Goal: Task Accomplishment & Management: Manage account settings

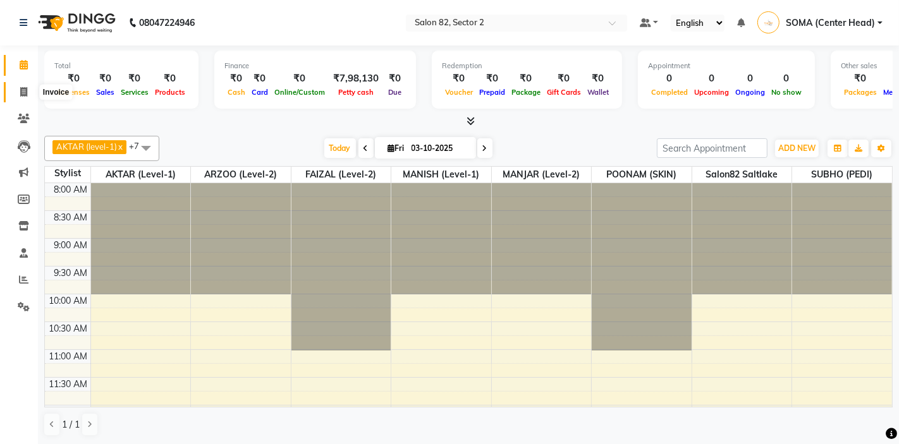
click at [21, 89] on icon at bounding box center [23, 91] width 7 height 9
select select "service"
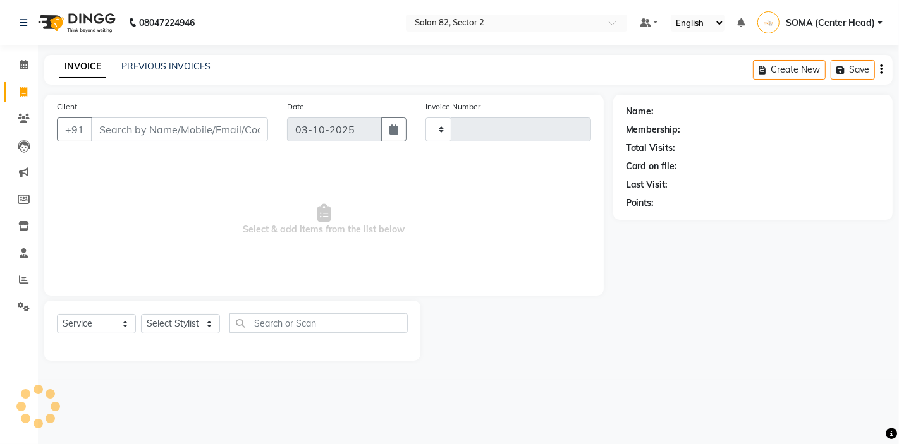
type input "2213"
select select "8703"
click at [136, 130] on input "Client" at bounding box center [179, 130] width 177 height 24
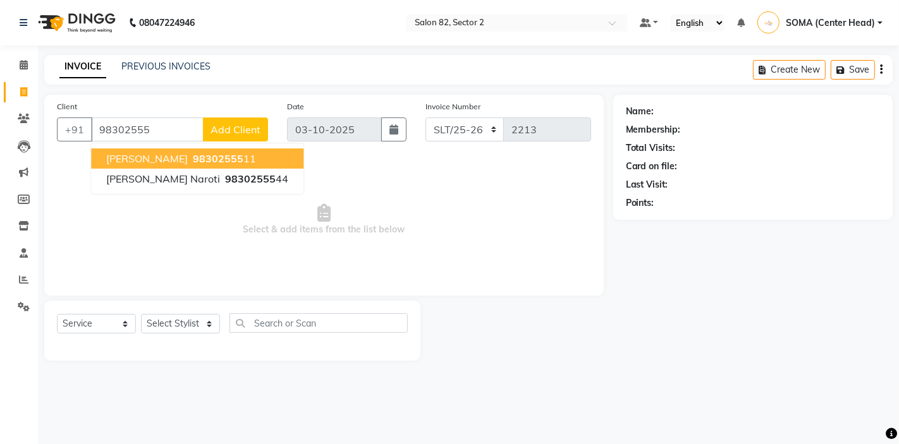
click at [193, 157] on span "98302555" at bounding box center [218, 158] width 51 height 13
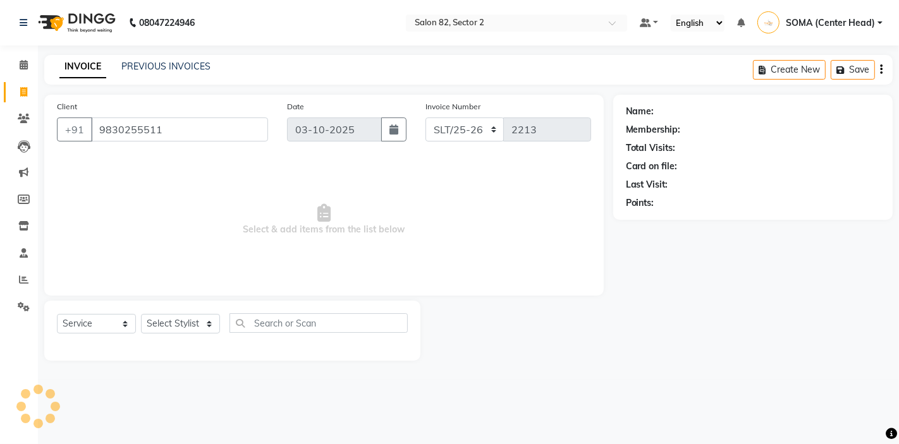
type input "9830255511"
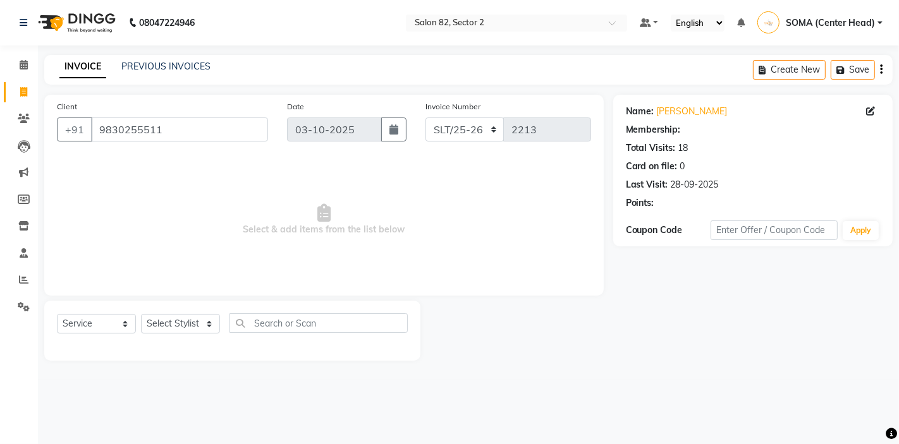
select select "1: Object"
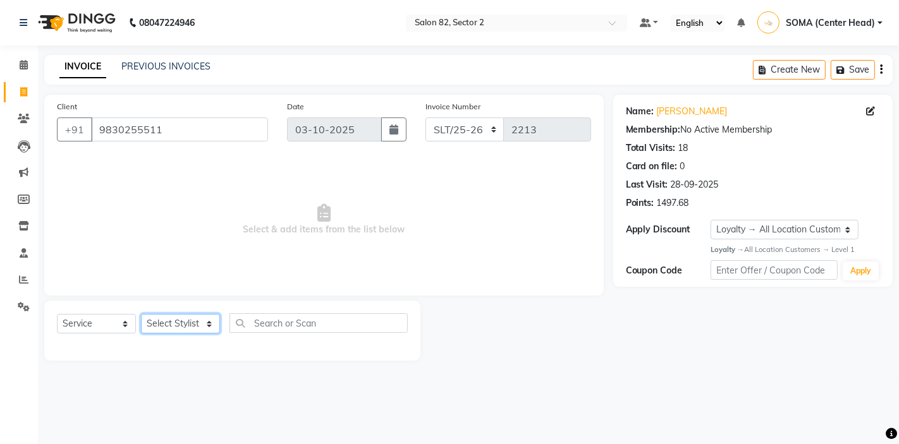
click at [191, 329] on select "Select Stylist AKTAR (level-1) ARZOO (level-2) BUNNY (level-1) FAIZAL (level-2)…" at bounding box center [180, 324] width 79 height 20
select select "63445"
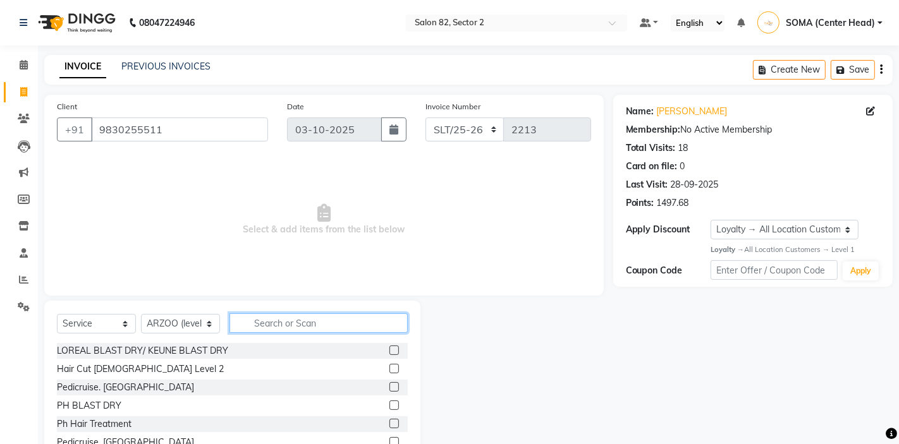
click at [265, 320] on input "text" at bounding box center [318, 323] width 178 height 20
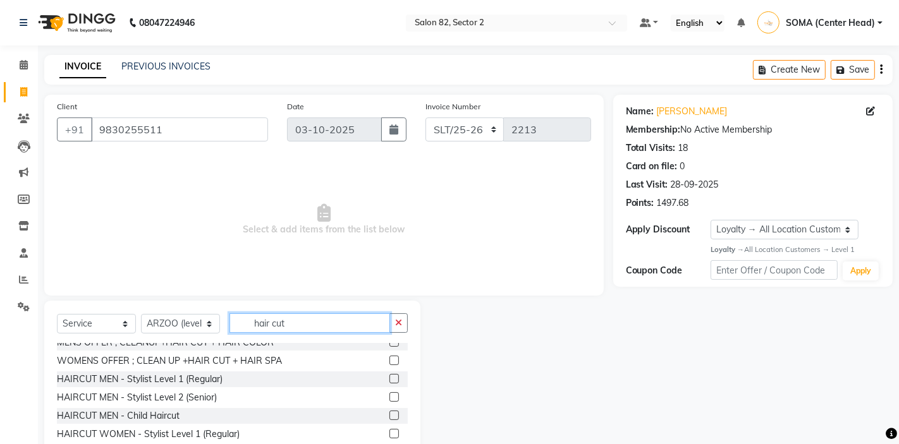
scroll to position [46, 0]
type input "hair cut"
click at [394, 396] on label at bounding box center [393, 396] width 9 height 9
click at [394, 396] on input "checkbox" at bounding box center [393, 397] width 8 height 8
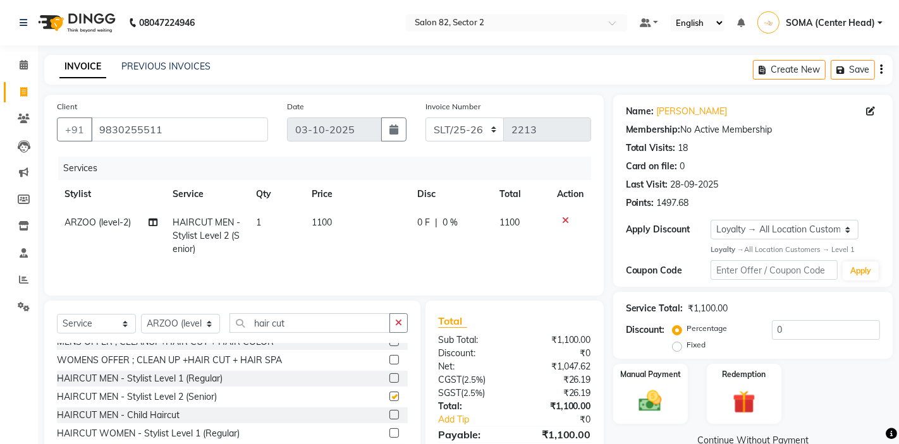
checkbox input "false"
click at [630, 381] on div "Manual Payment" at bounding box center [650, 394] width 78 height 63
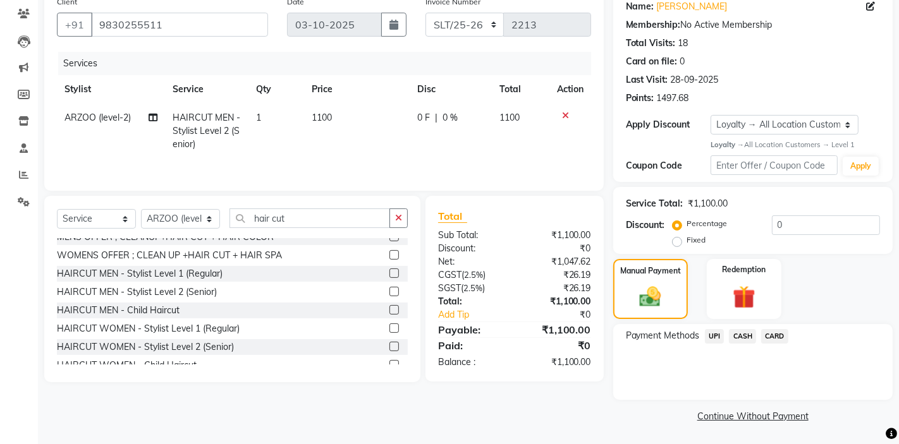
click at [774, 335] on span "CARD" at bounding box center [774, 336] width 27 height 15
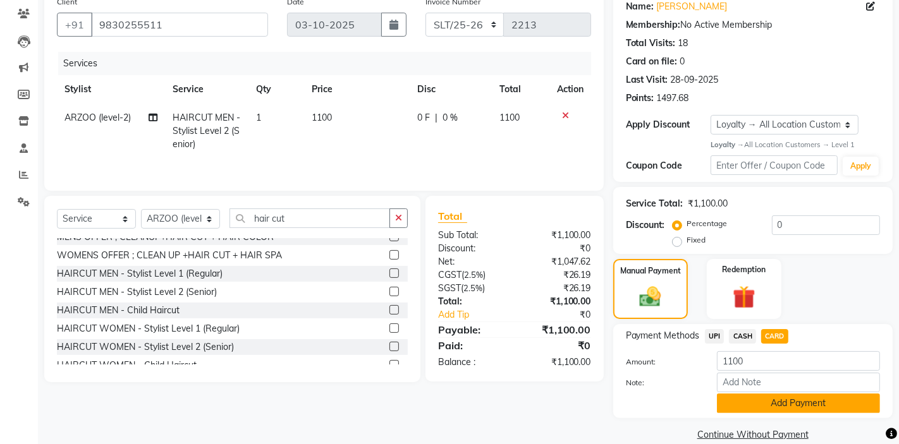
click at [743, 404] on button "Add Payment" at bounding box center [798, 404] width 163 height 20
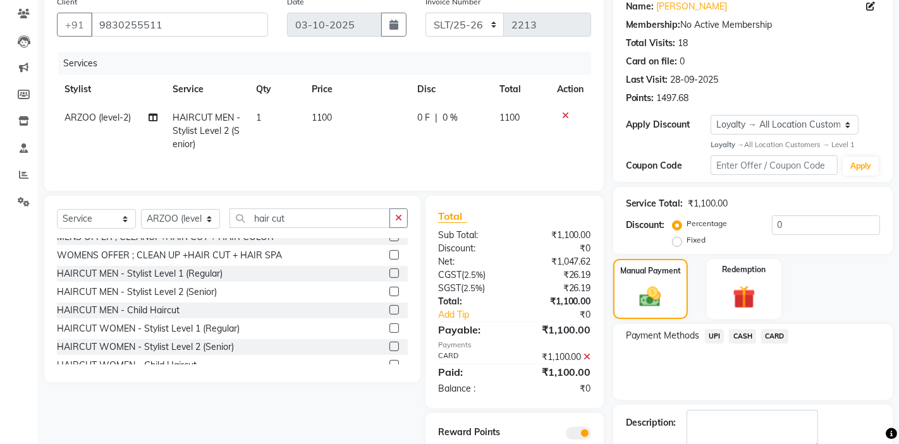
scroll to position [177, 0]
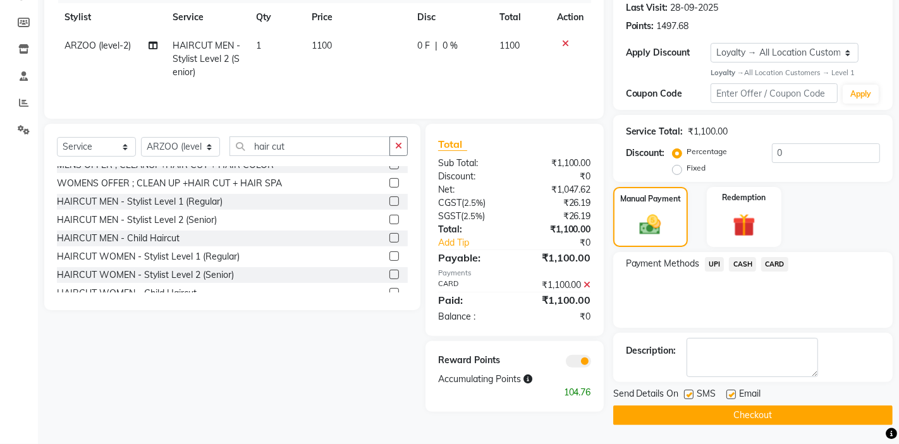
click at [727, 414] on button "Checkout" at bounding box center [752, 416] width 279 height 20
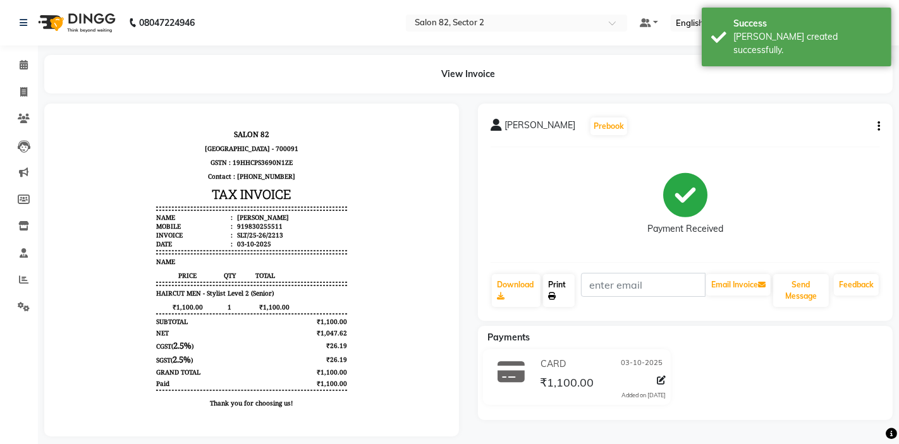
click at [563, 295] on link "Print" at bounding box center [559, 290] width 32 height 33
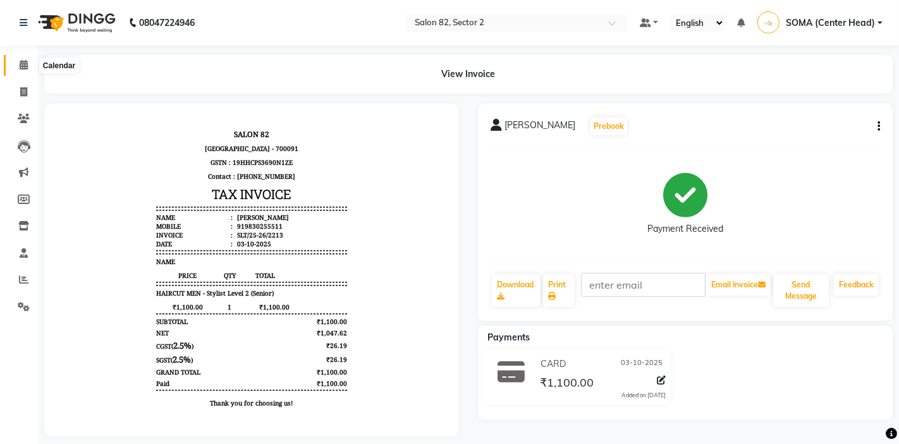
click at [22, 64] on icon at bounding box center [24, 64] width 8 height 9
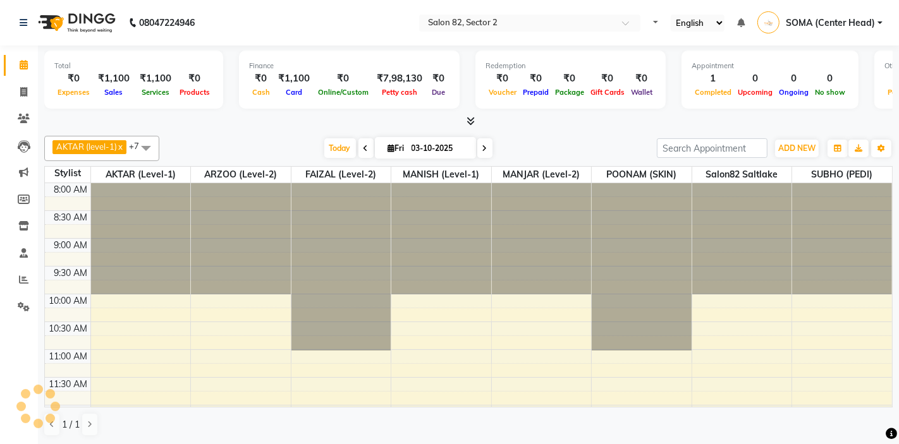
select select "en"
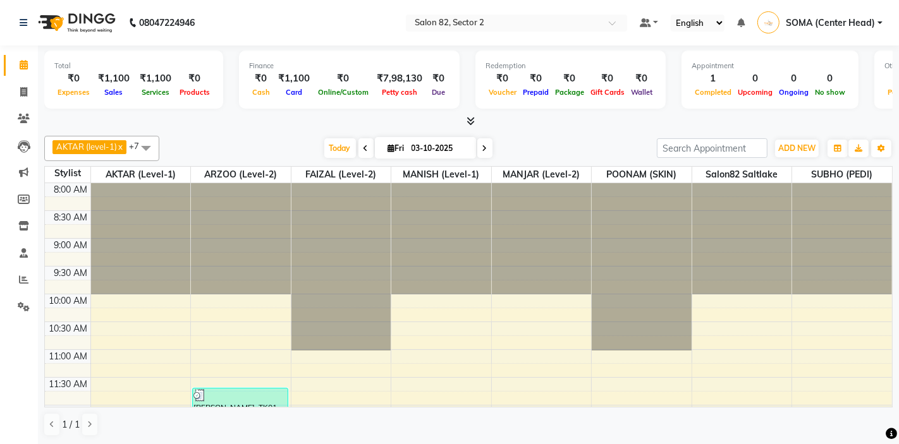
click at [145, 145] on span at bounding box center [145, 148] width 25 height 24
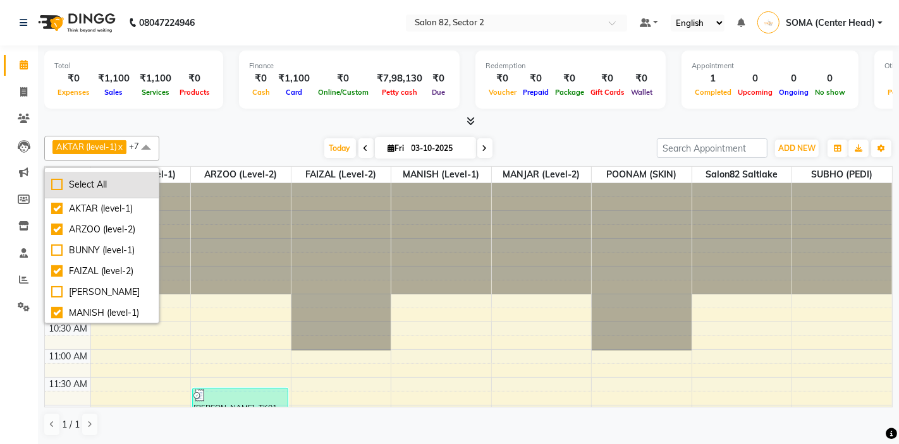
click at [61, 185] on div "Select All" at bounding box center [101, 184] width 101 height 13
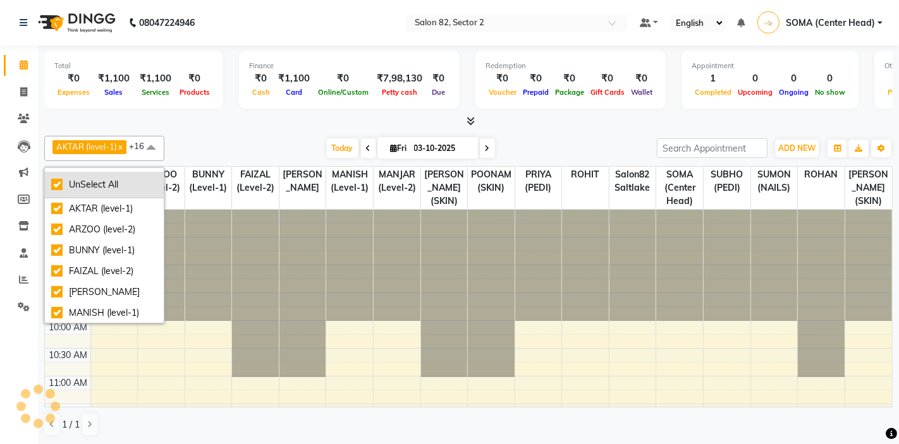
checkbox input "true"
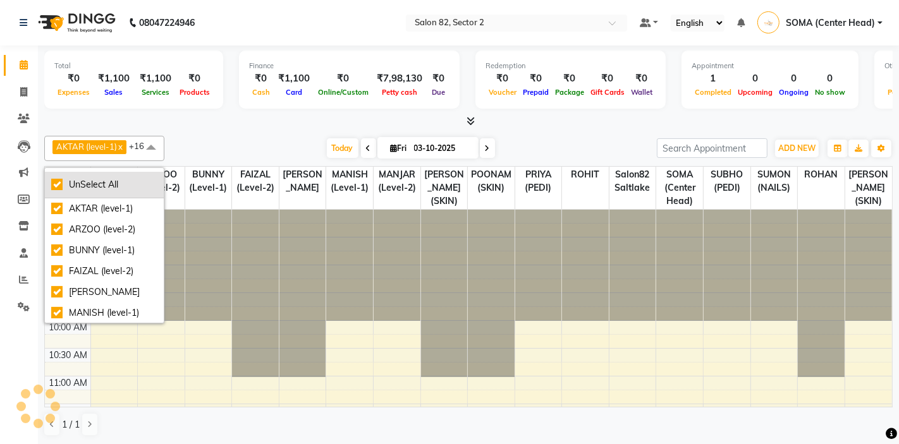
checkbox input "true"
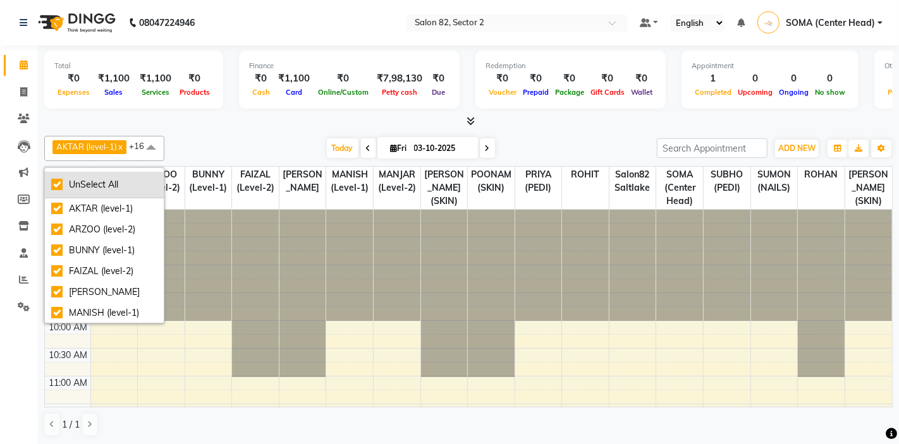
click at [61, 185] on div "UnSelect All" at bounding box center [104, 184] width 106 height 13
checkbox input "false"
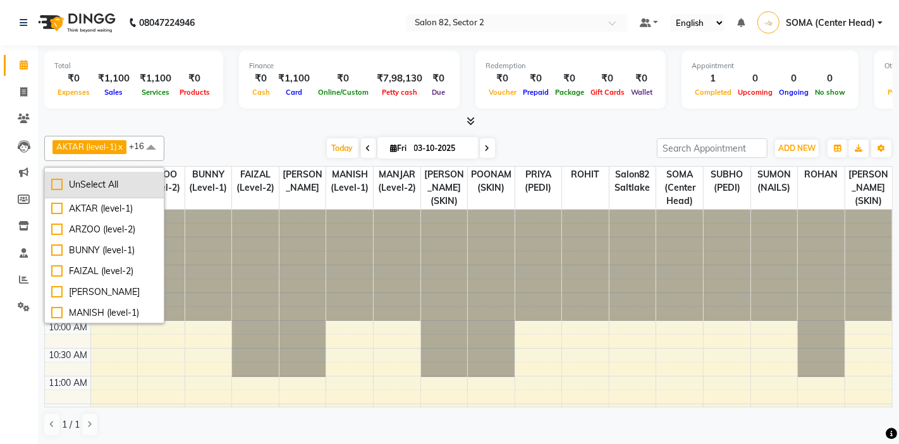
checkbox input "false"
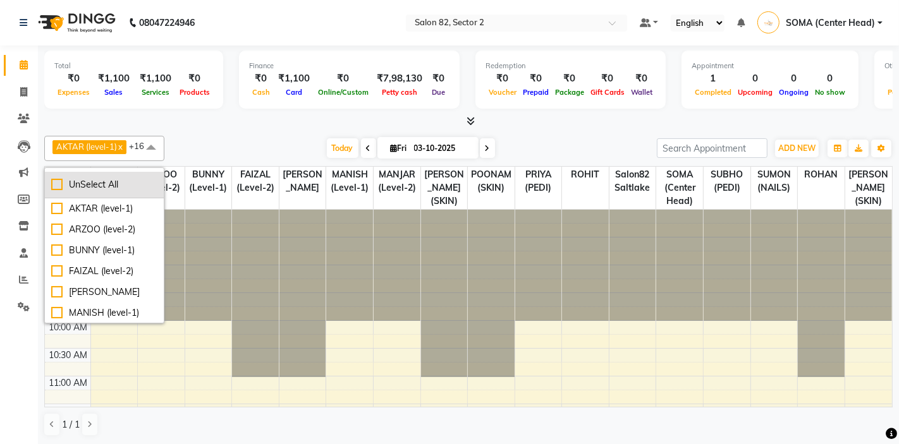
checkbox input "false"
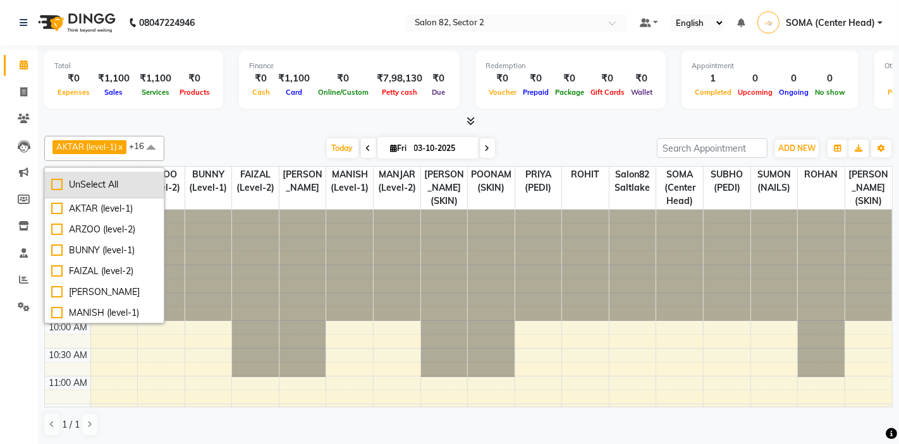
checkbox input "false"
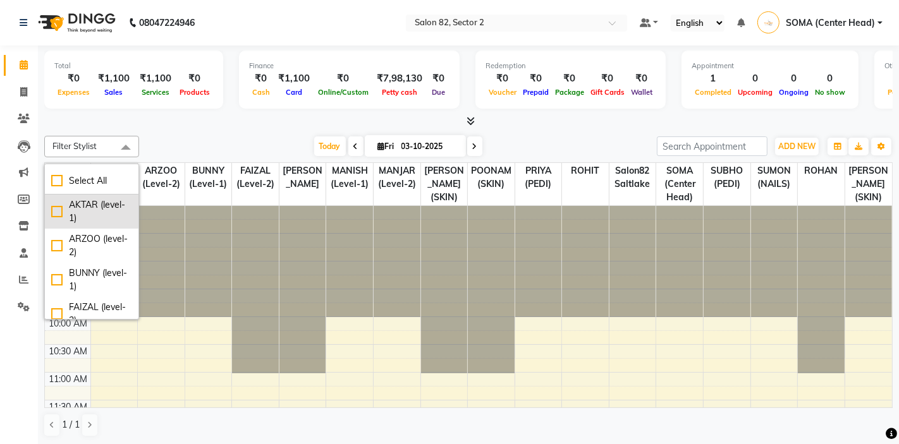
click at [54, 212] on div "AKTAR (level-1)" at bounding box center [91, 211] width 81 height 27
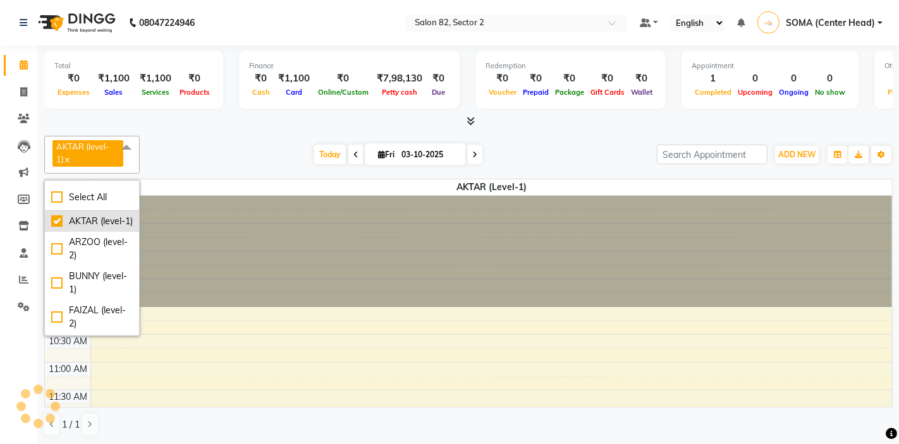
checkbox input "true"
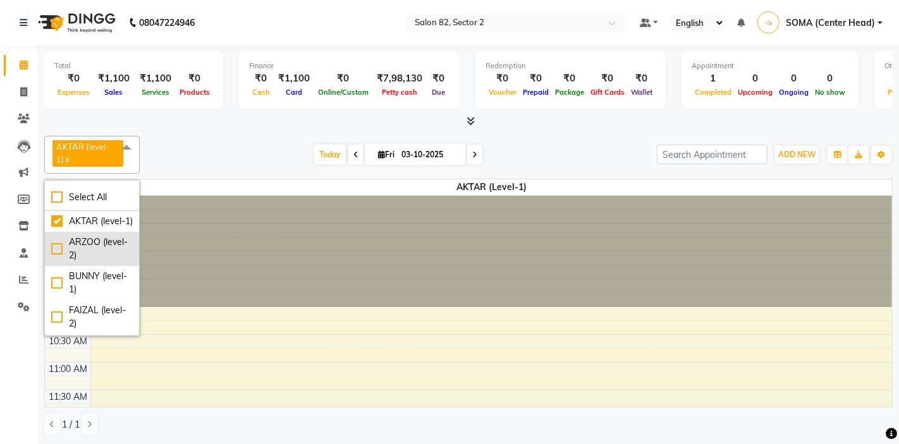
click at [56, 247] on div "ARZOO (level-2)" at bounding box center [92, 249] width 82 height 27
checkbox input "true"
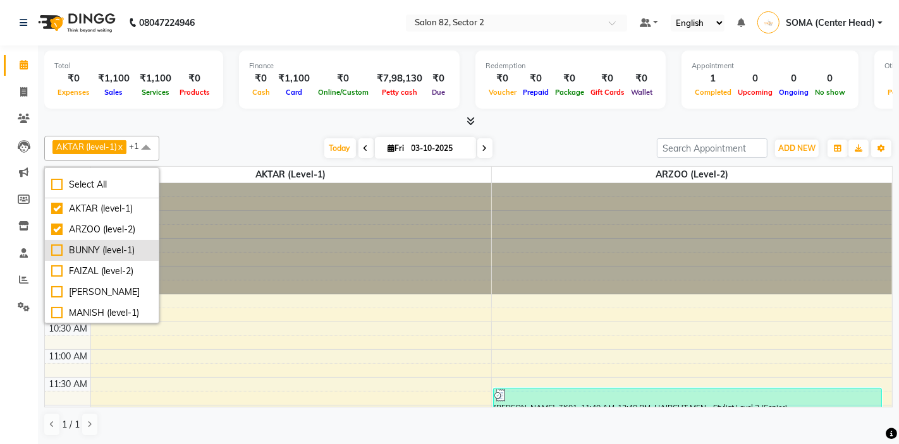
click at [58, 253] on div "BUNNY (level-1)" at bounding box center [101, 250] width 101 height 13
checkbox input "true"
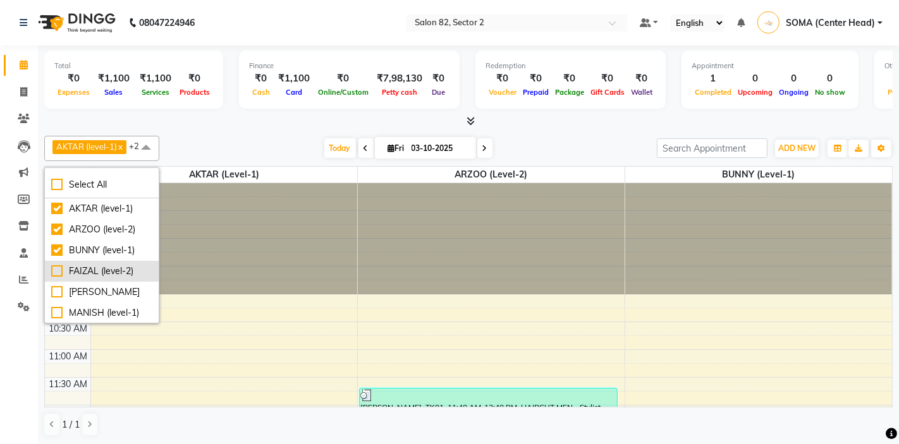
click at [58, 269] on div "FAIZAL (level-2)" at bounding box center [101, 271] width 101 height 13
checkbox input "true"
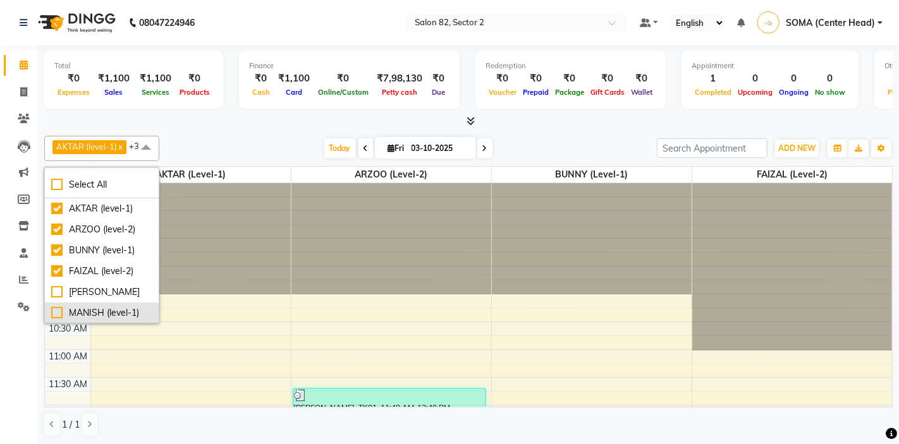
click at [56, 310] on div "MANISH (level-1)" at bounding box center [101, 313] width 101 height 13
checkbox input "true"
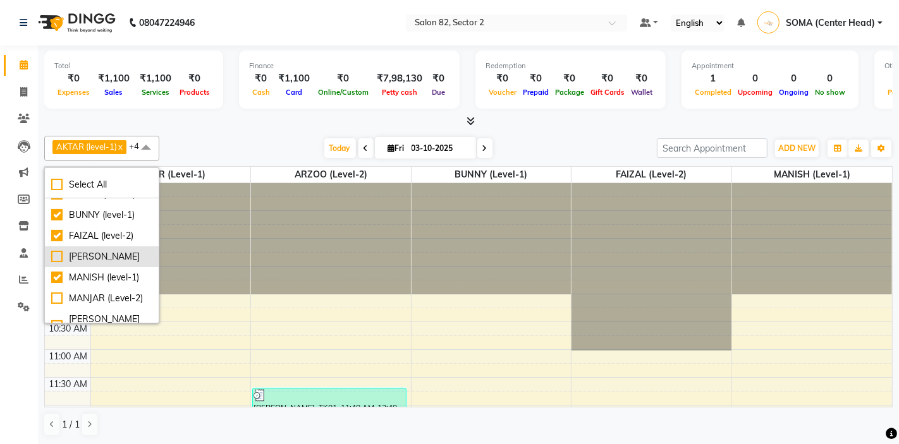
scroll to position [46, 0]
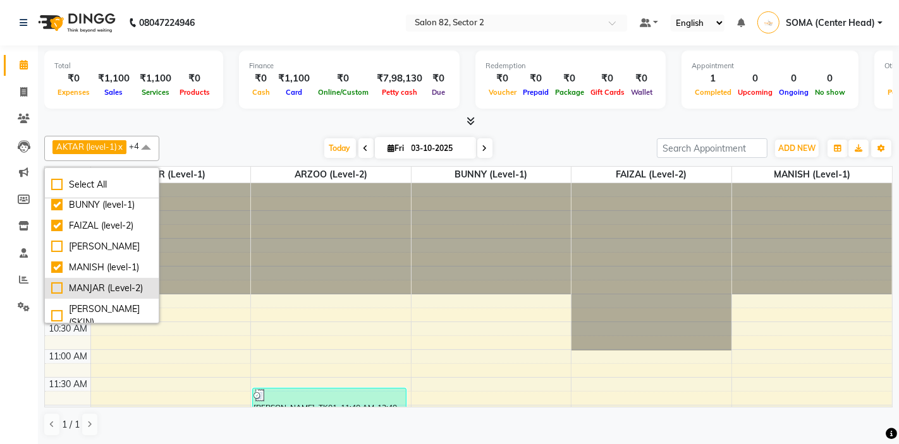
click at [55, 285] on div "MANJAR (Level-2)" at bounding box center [101, 288] width 101 height 13
checkbox input "true"
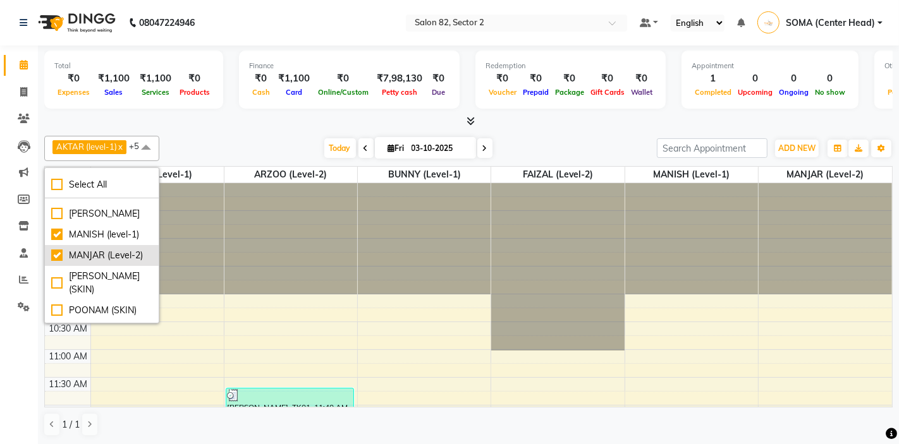
scroll to position [86, 0]
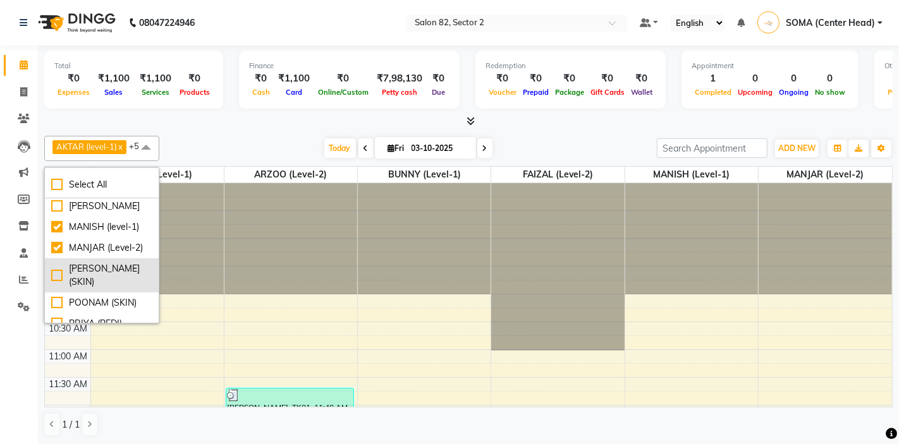
click at [54, 269] on div "[PERSON_NAME] (SKIN)" at bounding box center [101, 275] width 101 height 27
checkbox input "true"
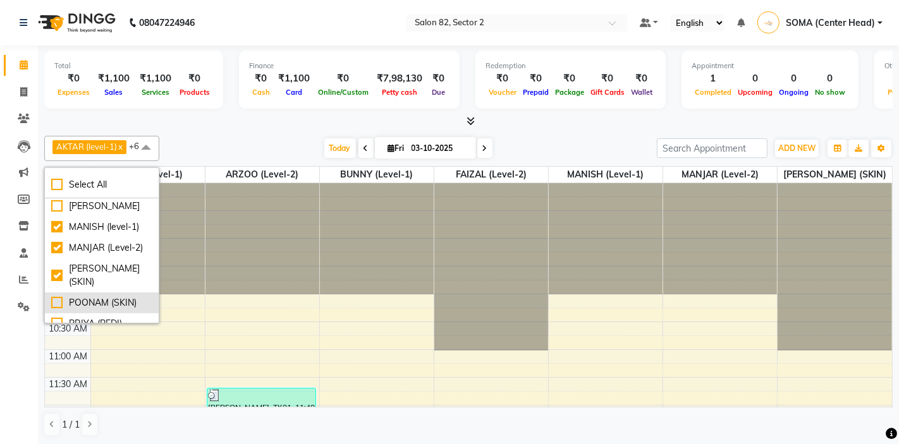
click at [58, 296] on div "POONAM (SKIN)" at bounding box center [101, 302] width 101 height 13
checkbox input "true"
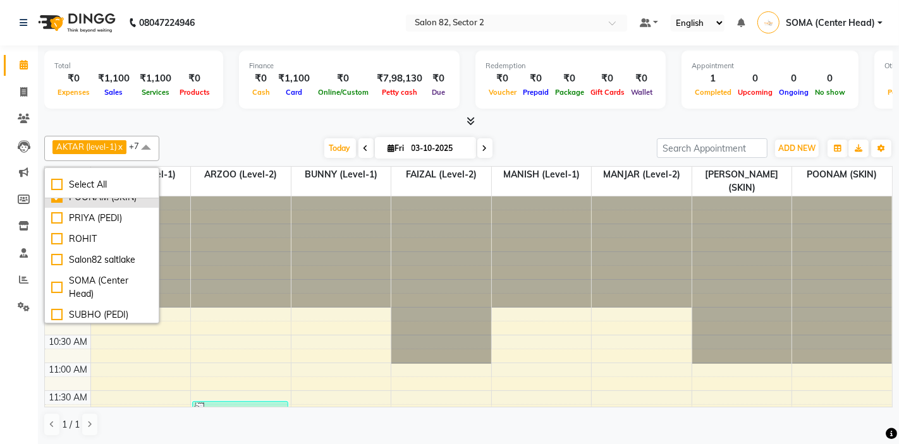
scroll to position [195, 0]
click at [56, 305] on div "SUBHO (PEDI)" at bounding box center [101, 311] width 101 height 13
checkbox input "true"
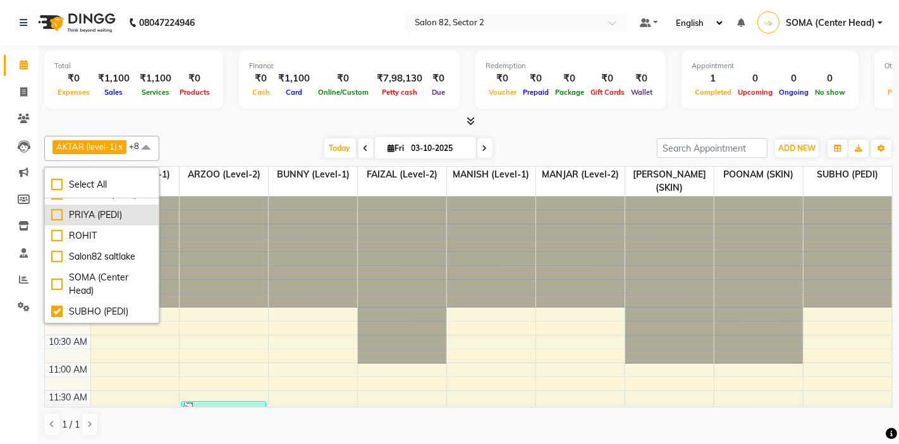
click at [57, 209] on div "PRIYA (PEDI)" at bounding box center [101, 215] width 101 height 13
checkbox input "true"
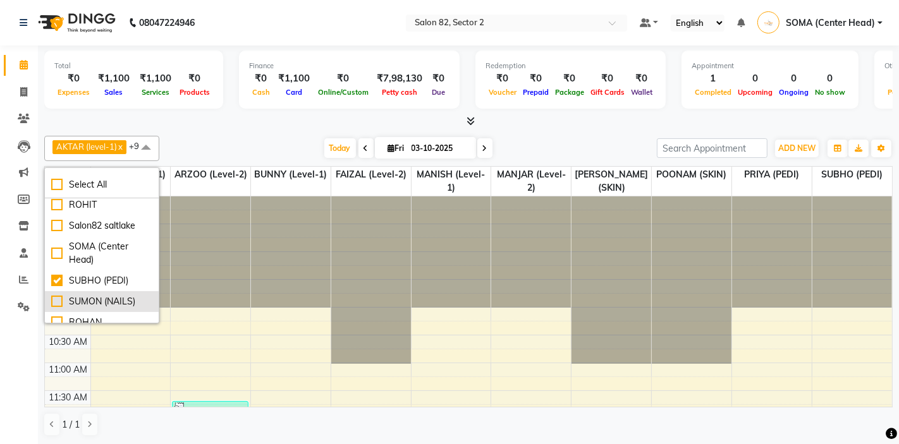
scroll to position [229, 0]
click at [59, 291] on div "SUMON (NAILS)" at bounding box center [101, 297] width 101 height 13
checkbox input "true"
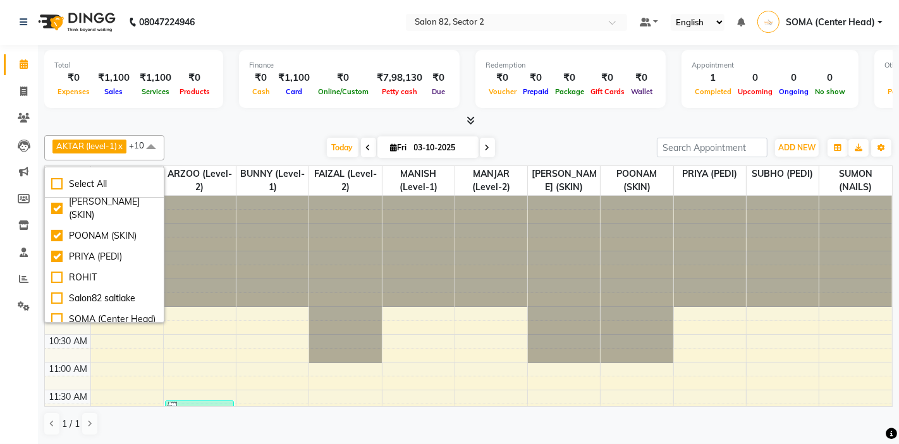
scroll to position [146, 0]
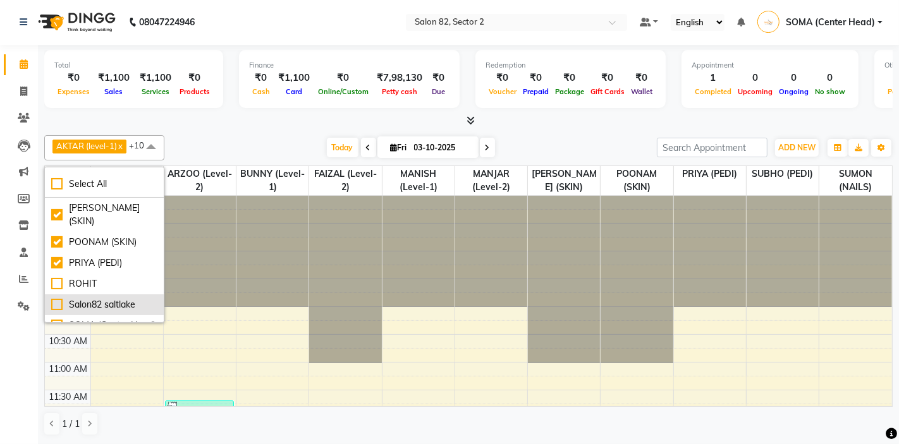
click at [58, 298] on div "Salon82 saltlake" at bounding box center [104, 304] width 106 height 13
checkbox input "true"
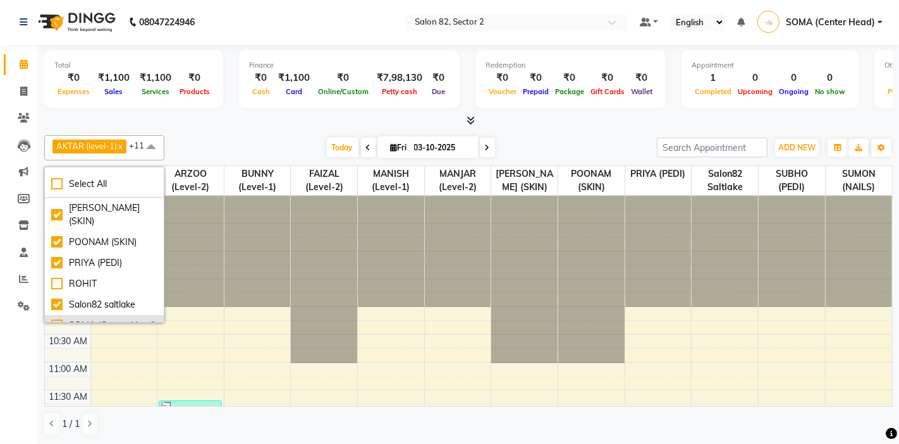
click at [60, 319] on div "SOMA (Center Head)" at bounding box center [104, 325] width 106 height 13
checkbox input "true"
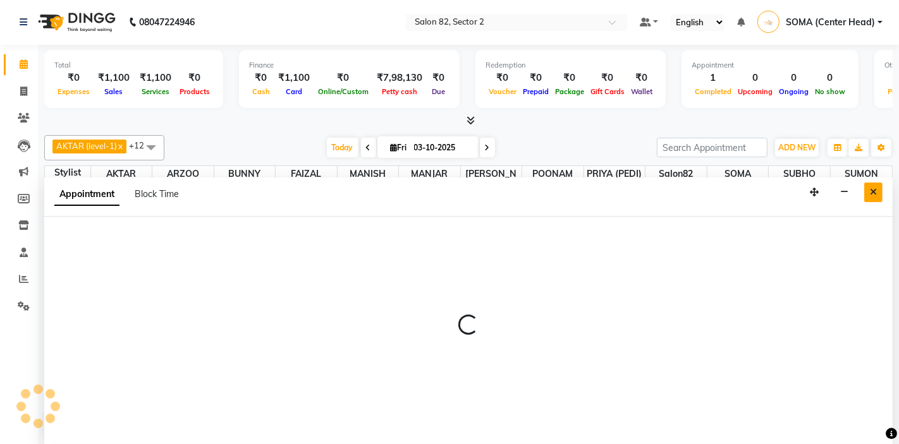
select select "75774"
select select "630"
select select "tentative"
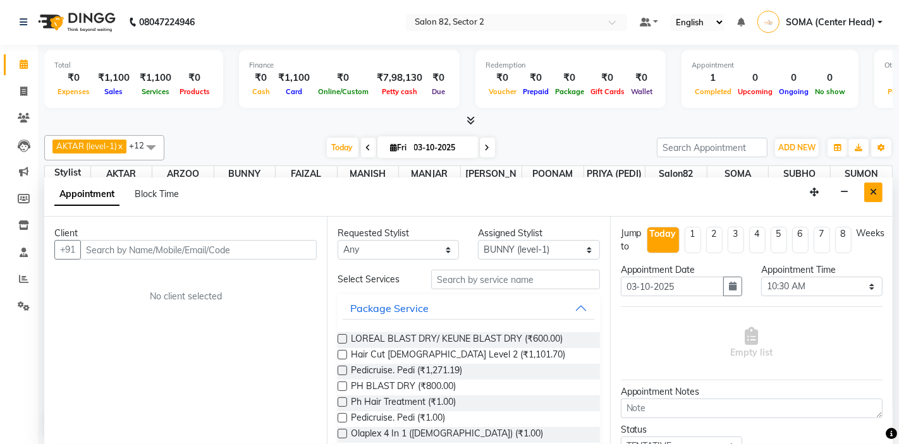
click at [871, 193] on icon "Close" at bounding box center [873, 192] width 7 height 9
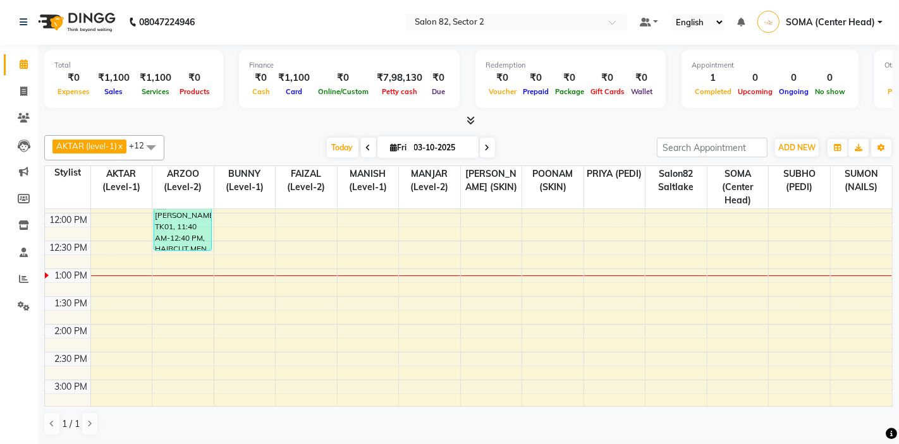
scroll to position [186, 0]
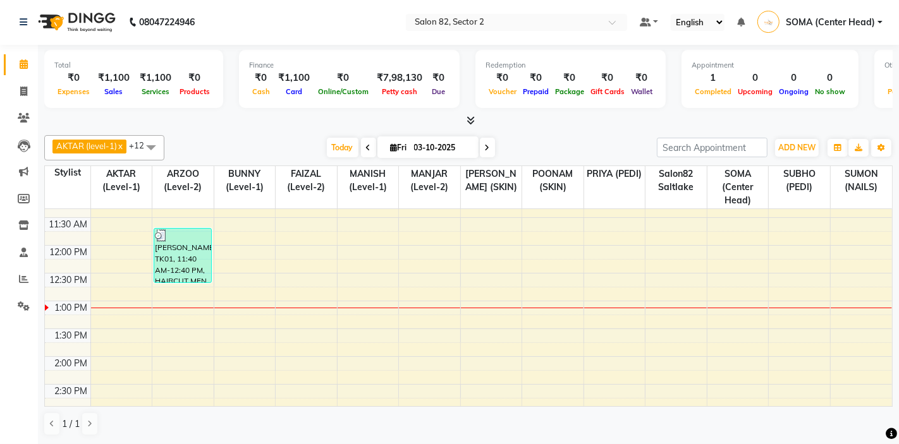
click at [394, 149] on icon at bounding box center [394, 147] width 7 height 8
select select "10"
select select "2025"
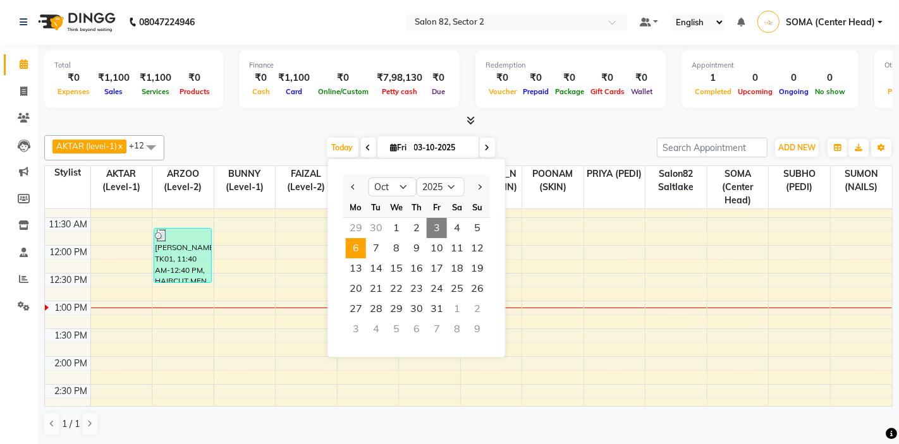
click at [353, 249] on span "6" at bounding box center [356, 248] width 20 height 20
type input "06-10-2025"
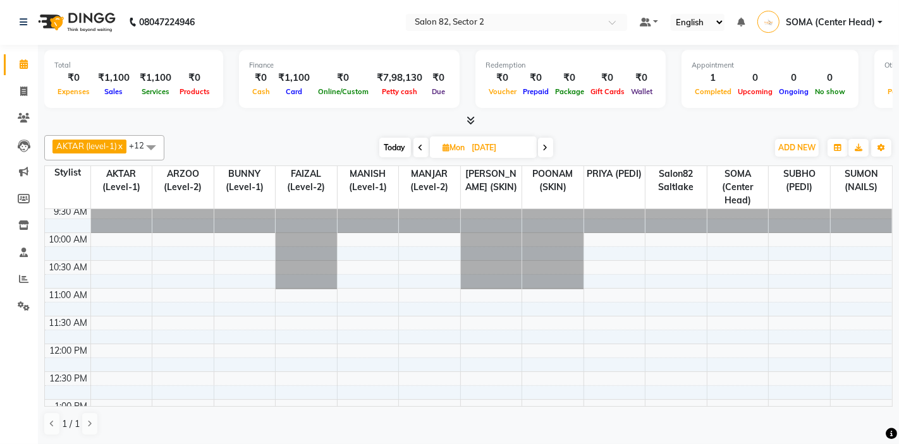
scroll to position [109, 0]
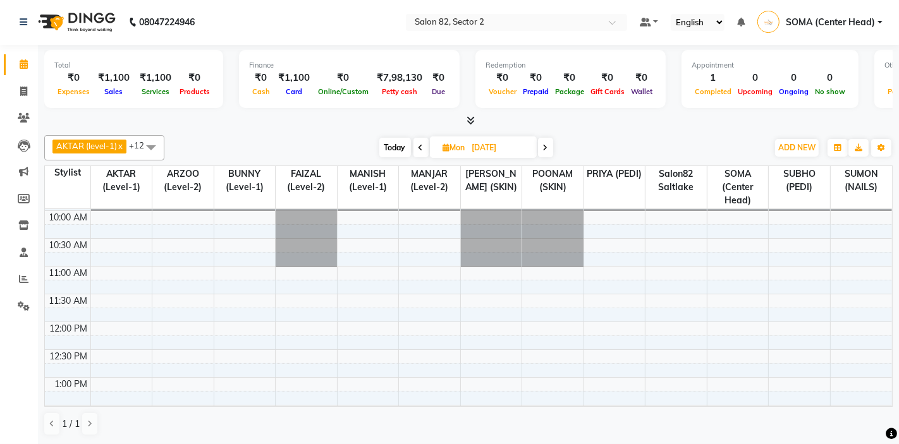
select select "34192"
select select "tentative"
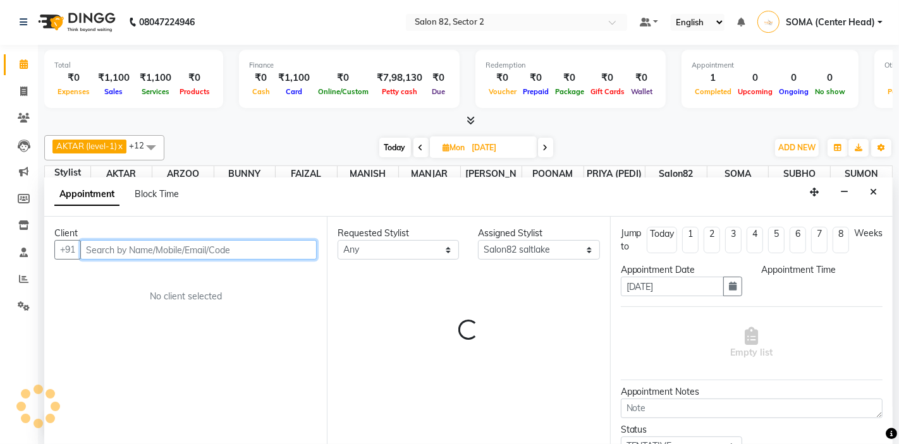
select select "660"
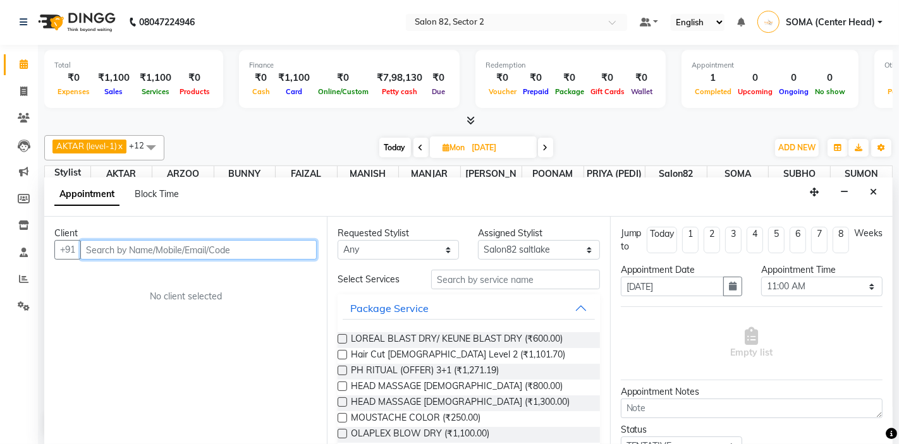
click at [234, 253] on input "text" at bounding box center [198, 250] width 236 height 20
click at [150, 252] on input "8961299634" at bounding box center [172, 250] width 184 height 20
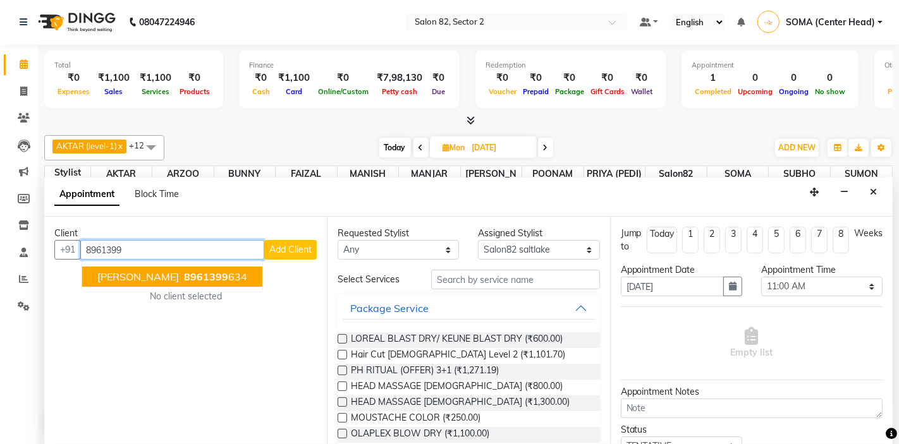
click at [181, 277] on ngb-highlight "8961399 634" at bounding box center [214, 276] width 66 height 13
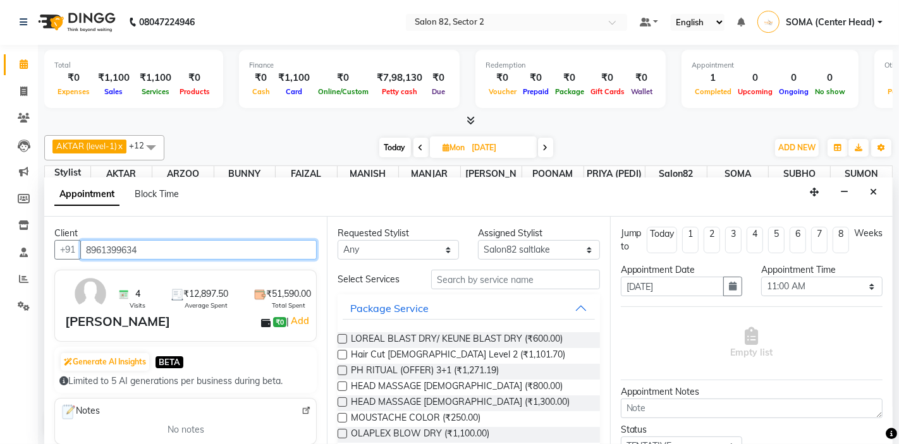
type input "8961399634"
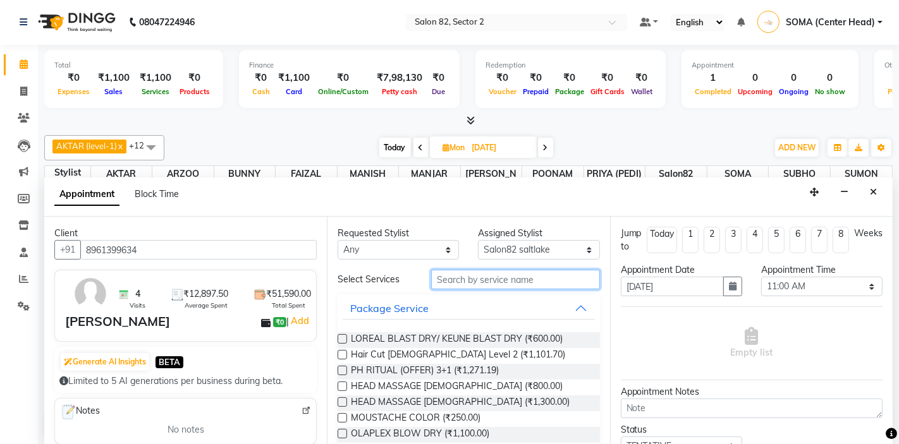
click at [490, 276] on input "text" at bounding box center [515, 280] width 168 height 20
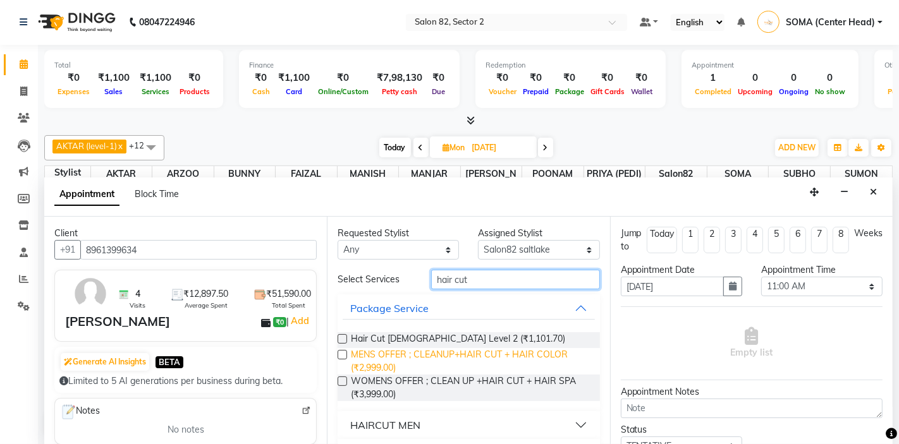
scroll to position [33, 0]
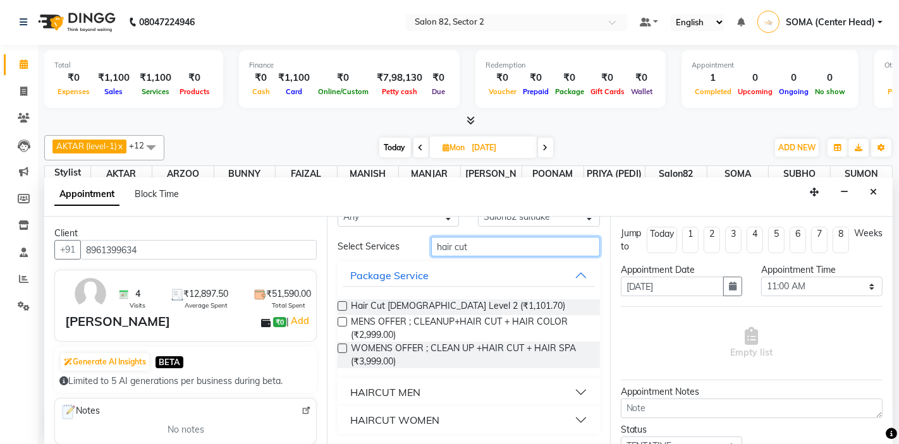
type input "hair cut"
click at [378, 418] on div "HAIRCUT WOMEN" at bounding box center [394, 420] width 89 height 15
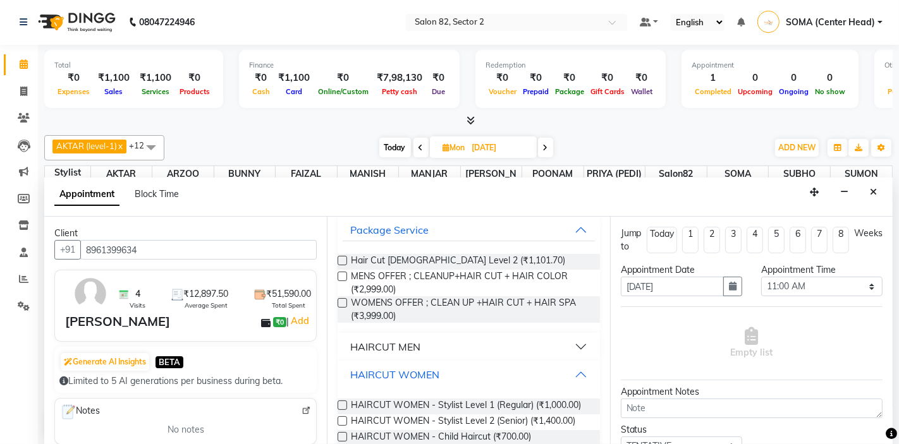
scroll to position [100, 0]
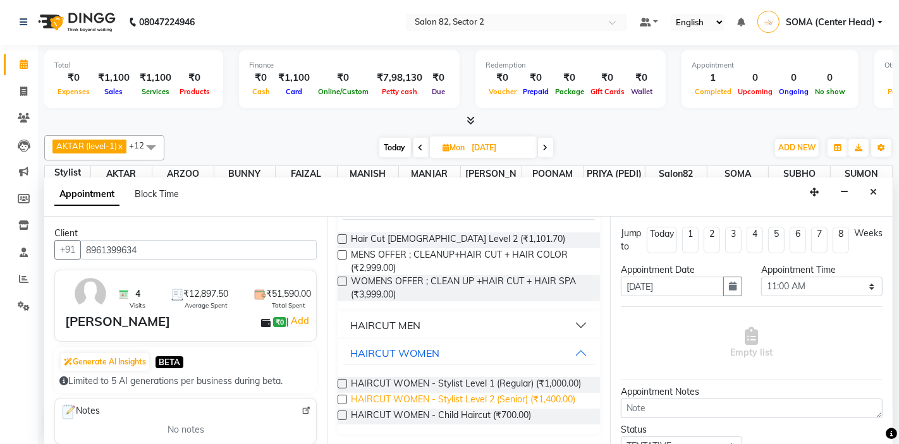
click at [369, 405] on span "HAIRCUT WOMEN - Stylist Level 2 (Senior) (₹1,400.00)" at bounding box center [463, 401] width 224 height 16
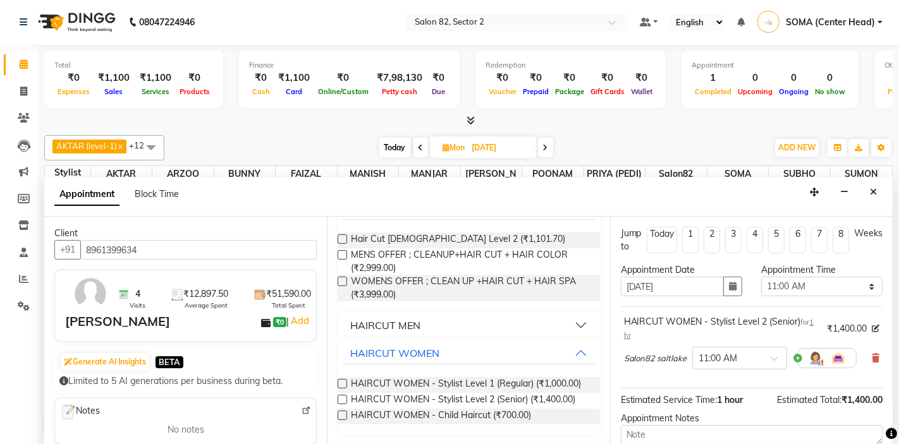
click at [342, 400] on label at bounding box center [341, 399] width 9 height 9
click at [342, 400] on input "checkbox" at bounding box center [341, 401] width 8 height 8
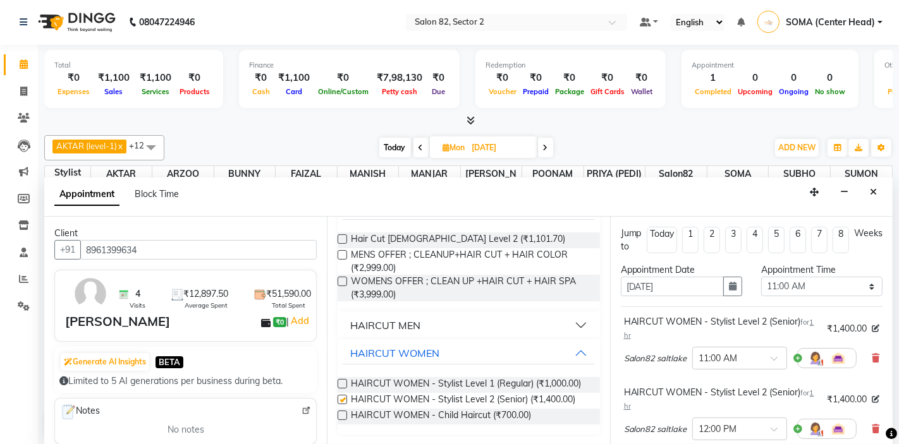
checkbox input "false"
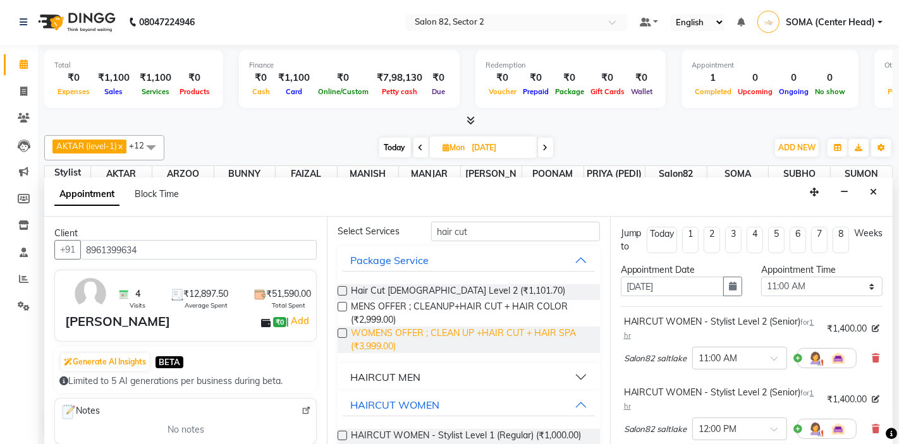
scroll to position [21, 0]
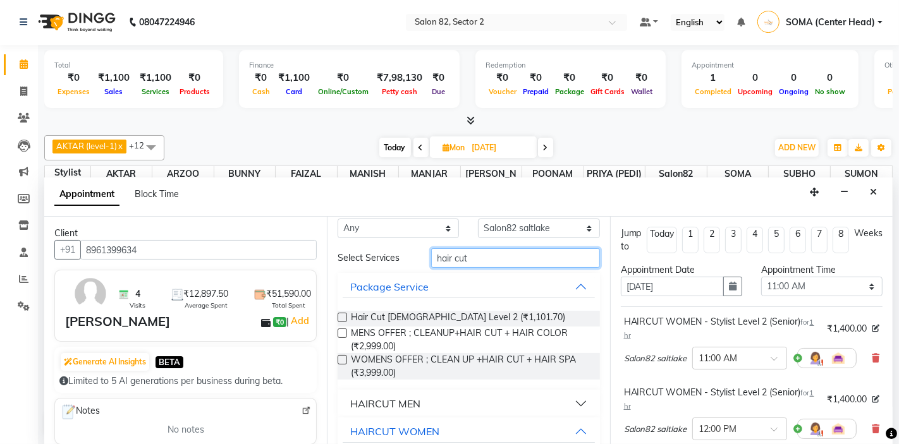
click at [487, 261] on input "hair cut" at bounding box center [515, 258] width 168 height 20
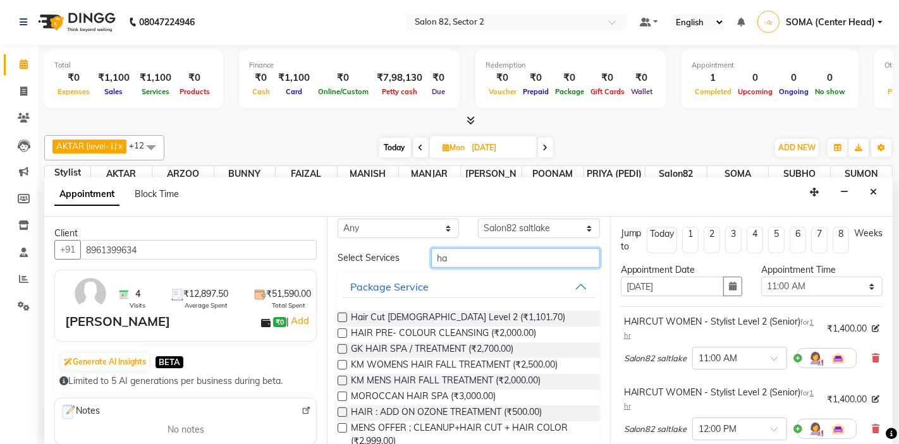
type input "h"
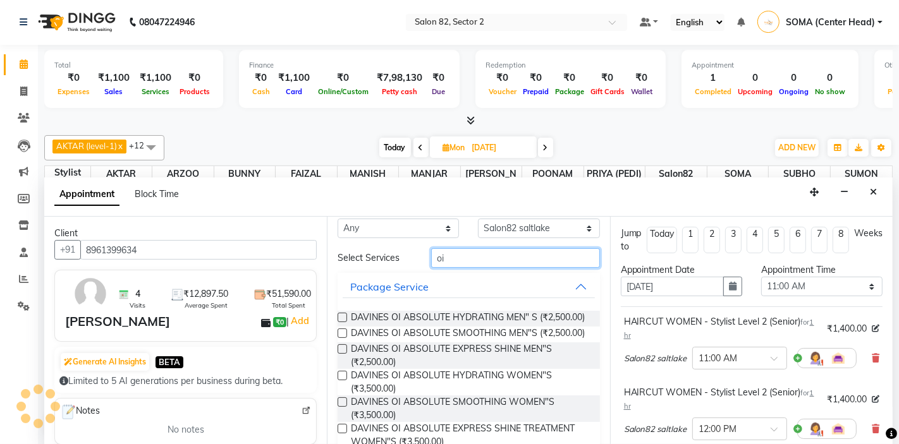
type input "oi"
click at [339, 376] on label at bounding box center [341, 375] width 9 height 9
click at [339, 376] on input "checkbox" at bounding box center [341, 377] width 8 height 8
checkbox input "false"
click at [466, 262] on input "oi" at bounding box center [515, 258] width 168 height 20
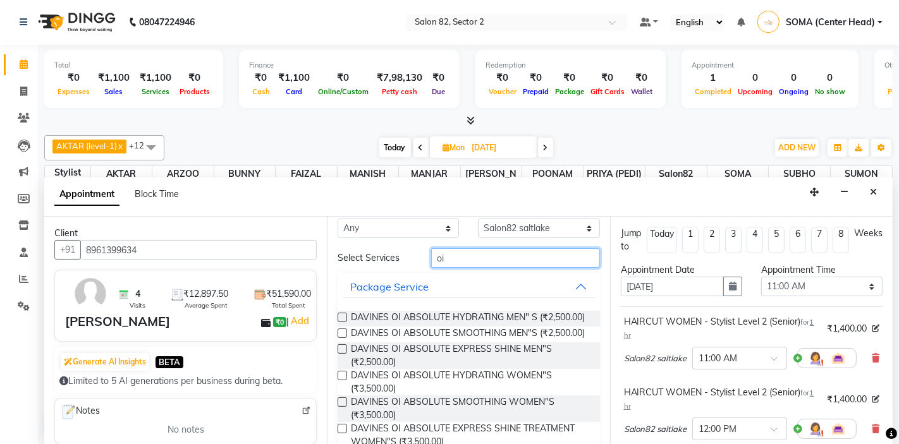
type input "o"
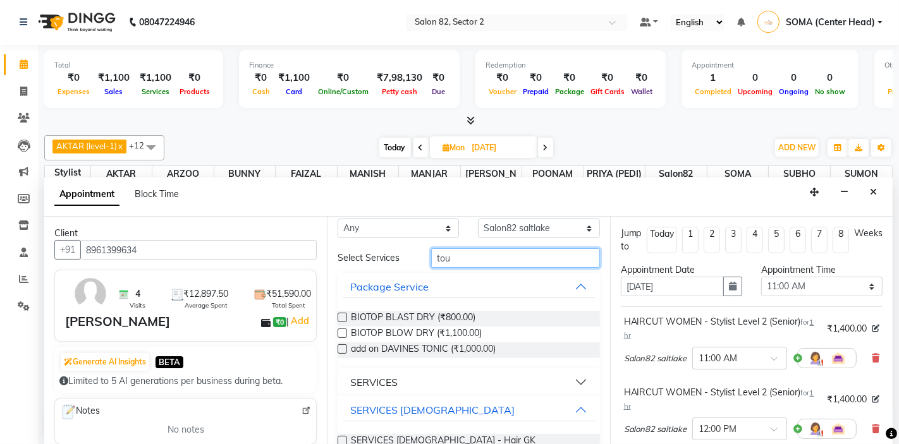
scroll to position [0, 0]
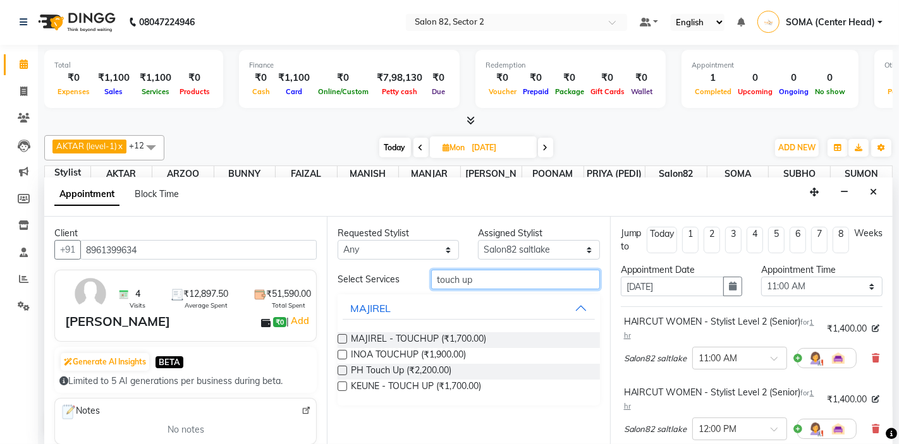
type input "touch up"
click at [343, 369] on label at bounding box center [341, 370] width 9 height 9
click at [343, 369] on input "checkbox" at bounding box center [341, 372] width 8 height 8
checkbox input "false"
click at [485, 281] on input "touch up" at bounding box center [515, 280] width 168 height 20
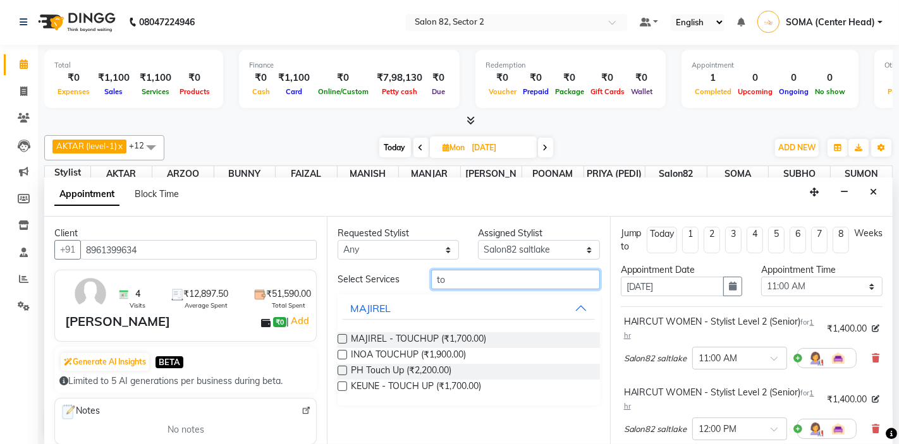
type input "t"
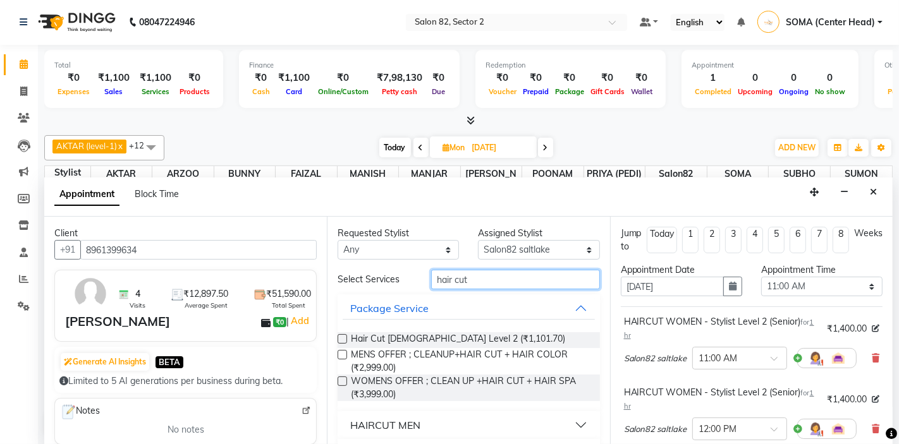
type input "hair cut"
click at [392, 422] on div "HAIRCUT MEN" at bounding box center [385, 425] width 70 height 15
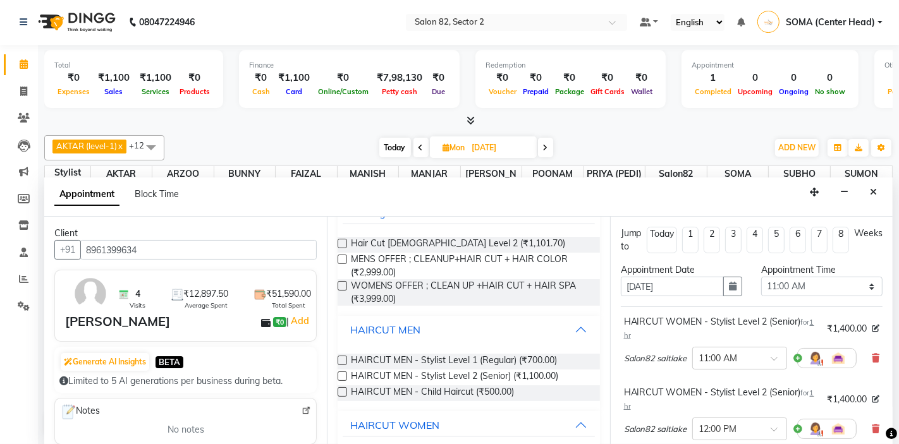
scroll to position [98, 0]
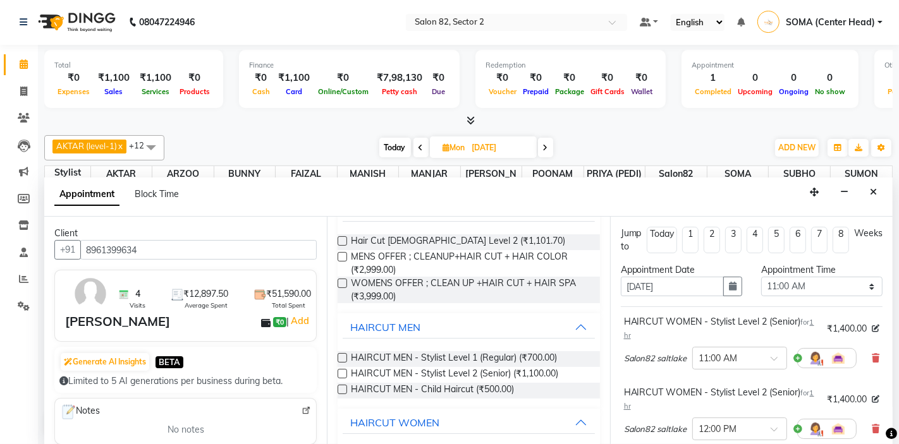
click at [343, 373] on label at bounding box center [341, 373] width 9 height 9
click at [343, 373] on input "checkbox" at bounding box center [341, 375] width 8 height 8
checkbox input "false"
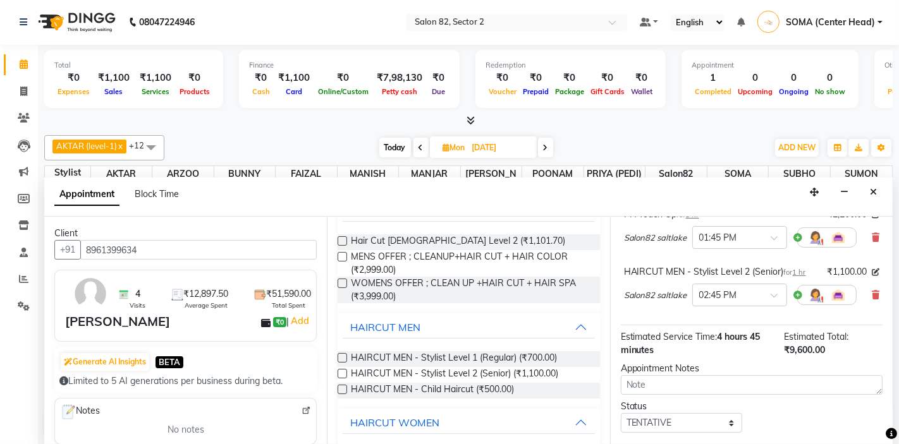
scroll to position [321, 0]
click at [750, 298] on input "text" at bounding box center [727, 292] width 56 height 13
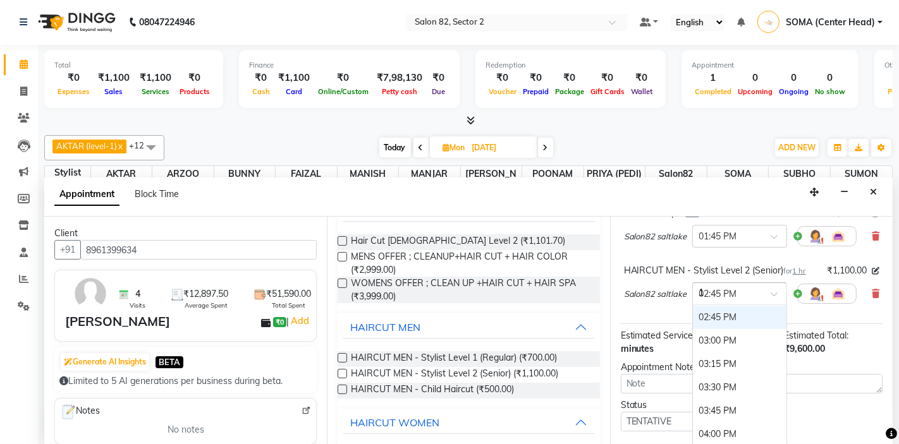
scroll to position [375, 0]
type input "12"
click at [731, 314] on div "12:00 PM" at bounding box center [740, 316] width 94 height 23
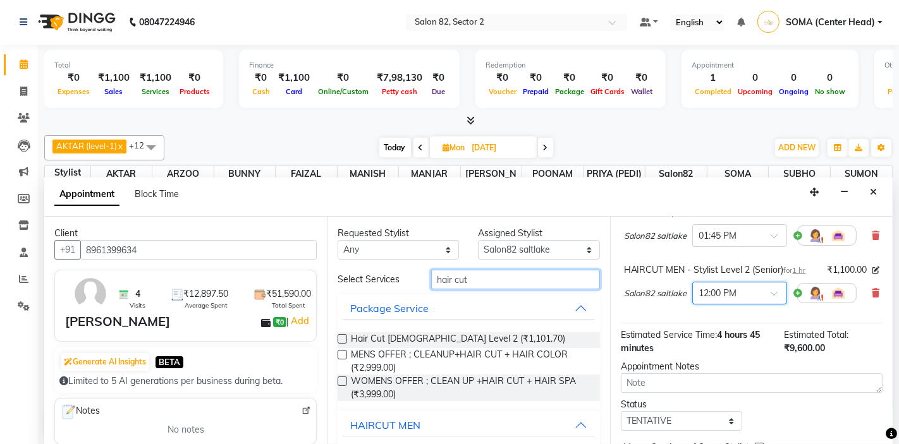
click at [496, 281] on input "hair cut" at bounding box center [515, 280] width 168 height 20
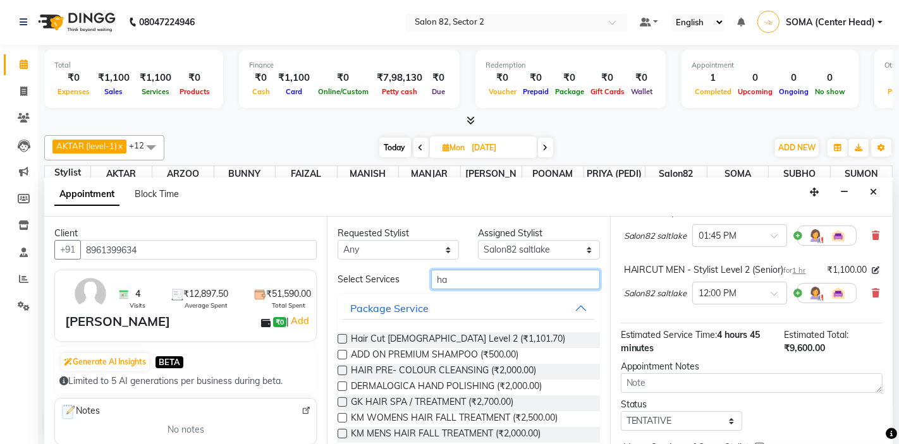
type input "h"
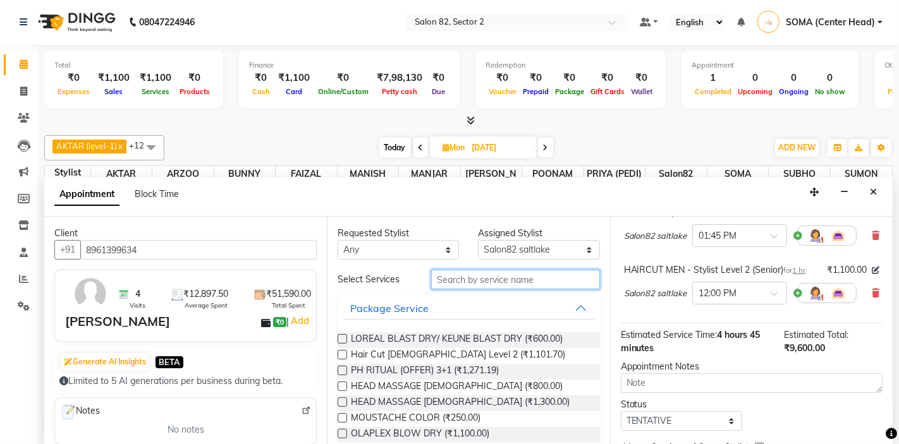
click at [468, 282] on input "text" at bounding box center [515, 280] width 168 height 20
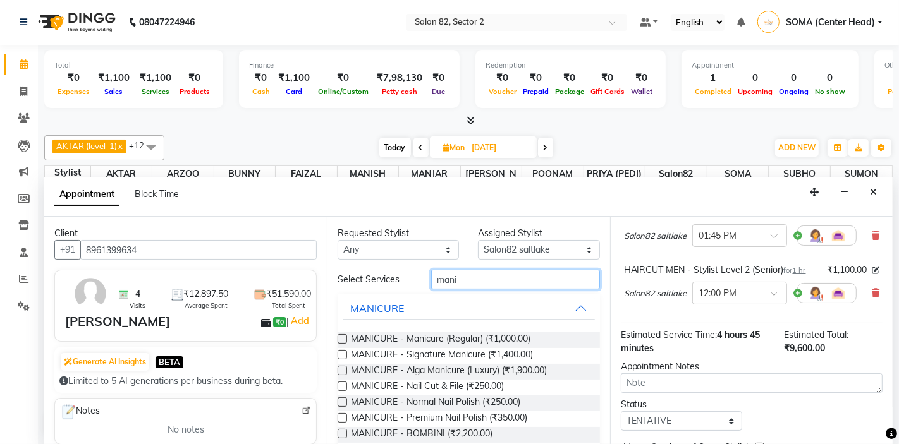
type input "mani"
click at [342, 372] on label at bounding box center [341, 370] width 9 height 9
click at [342, 372] on input "checkbox" at bounding box center [341, 372] width 8 height 8
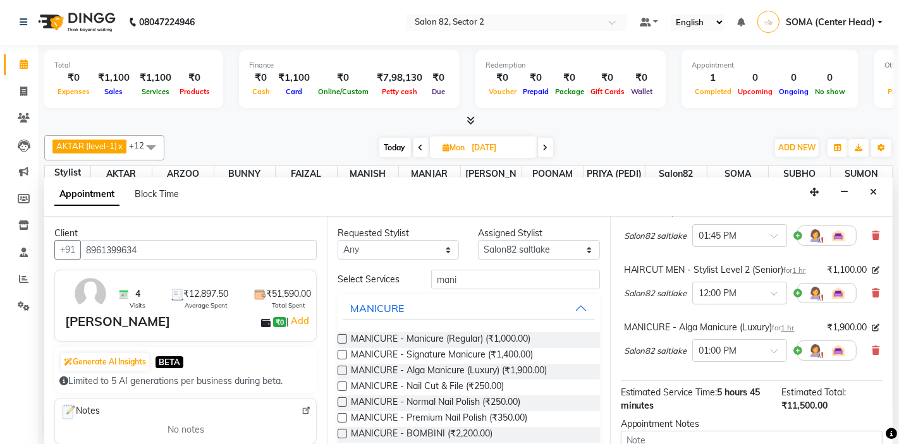
click at [342, 372] on label at bounding box center [341, 370] width 9 height 9
click at [342, 372] on input "checkbox" at bounding box center [341, 372] width 8 height 8
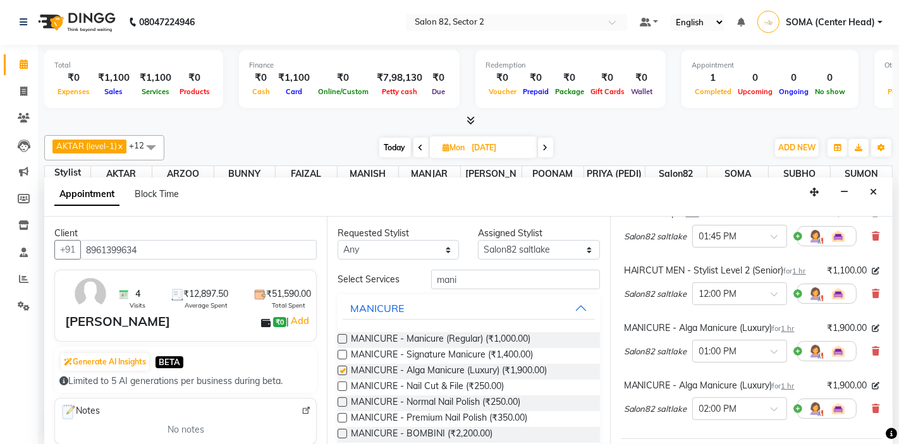
checkbox input "false"
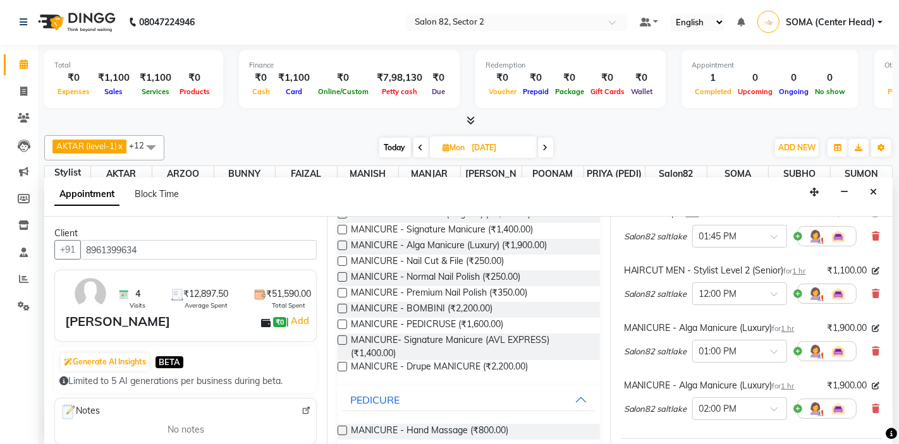
scroll to position [140, 0]
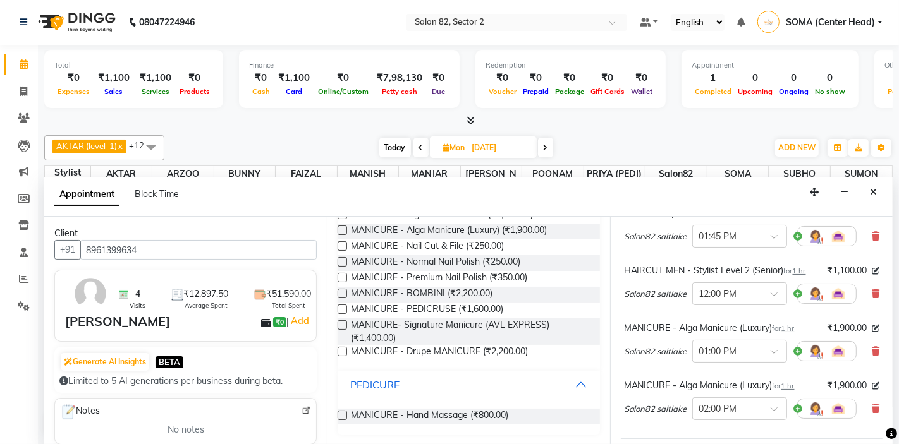
click at [372, 384] on div "PEDICURE" at bounding box center [374, 384] width 49 height 15
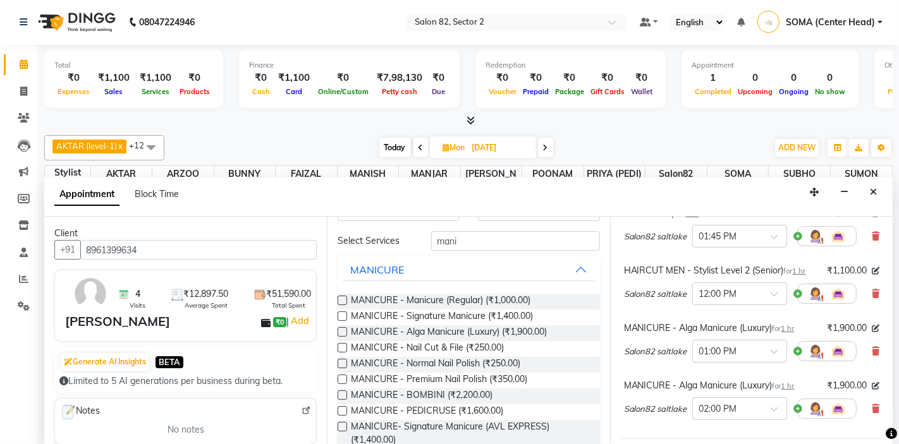
scroll to position [0, 0]
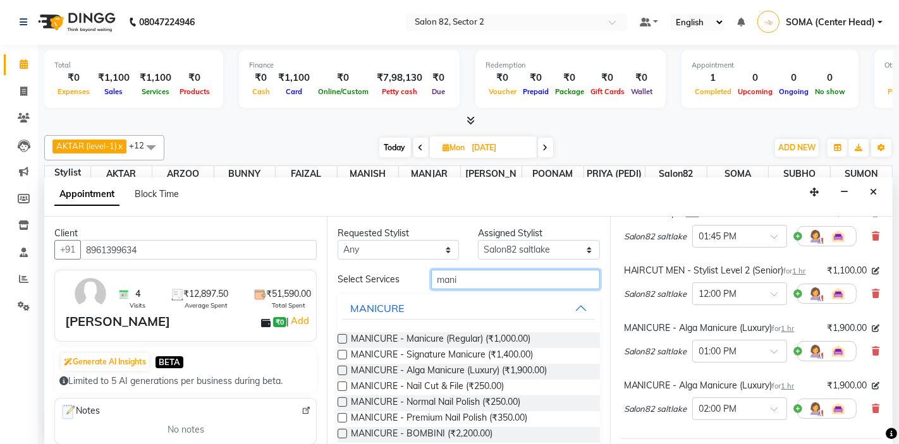
click at [479, 277] on input "mani" at bounding box center [515, 280] width 168 height 20
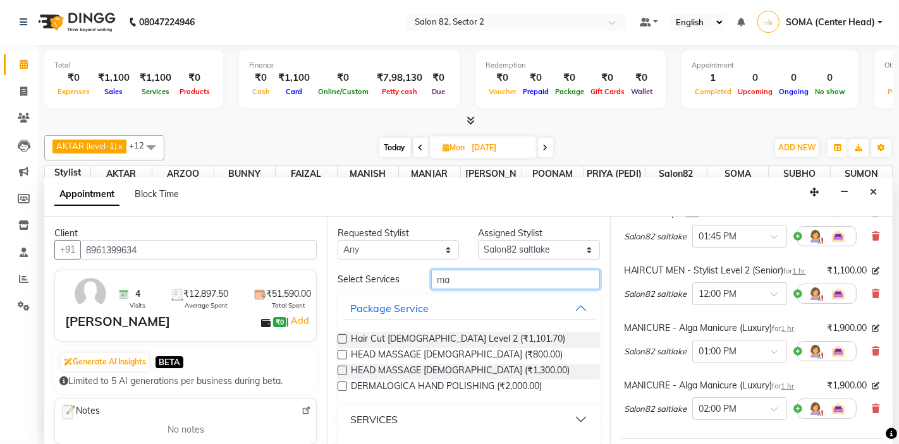
type input "m"
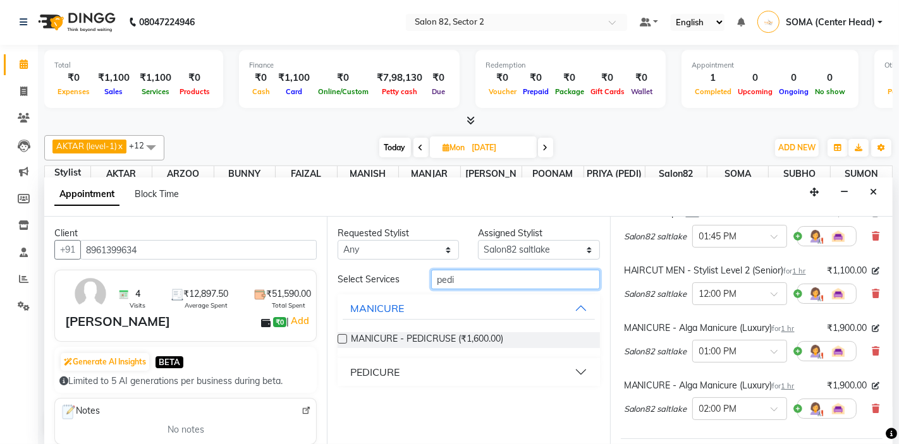
type input "pedi"
click at [389, 365] on div "PEDICURE" at bounding box center [374, 372] width 49 height 15
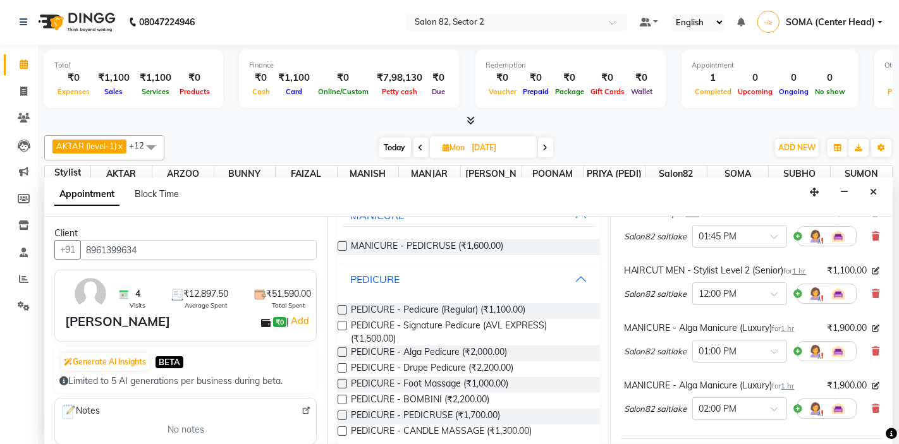
scroll to position [109, 0]
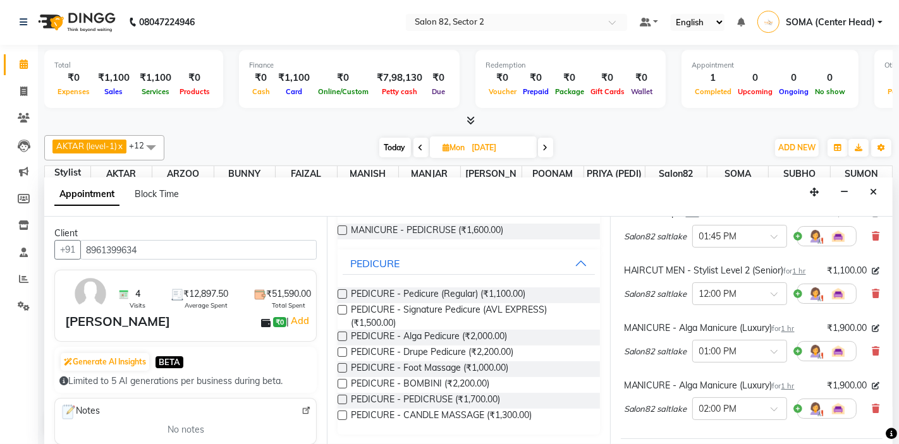
click at [344, 334] on label at bounding box center [341, 336] width 9 height 9
click at [344, 334] on input "checkbox" at bounding box center [341, 338] width 8 height 8
click at [344, 334] on label at bounding box center [341, 336] width 9 height 9
click at [344, 334] on input "checkbox" at bounding box center [341, 338] width 8 height 8
click at [344, 334] on label at bounding box center [341, 336] width 9 height 9
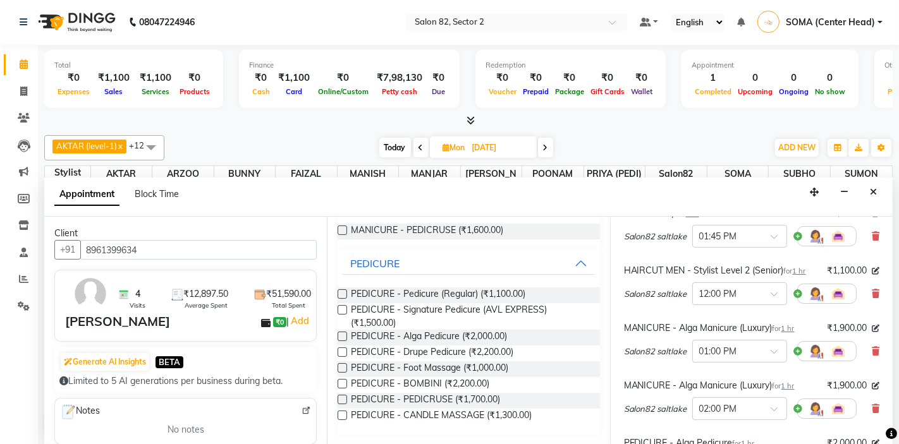
click at [344, 334] on input "checkbox" at bounding box center [341, 338] width 8 height 8
checkbox input "false"
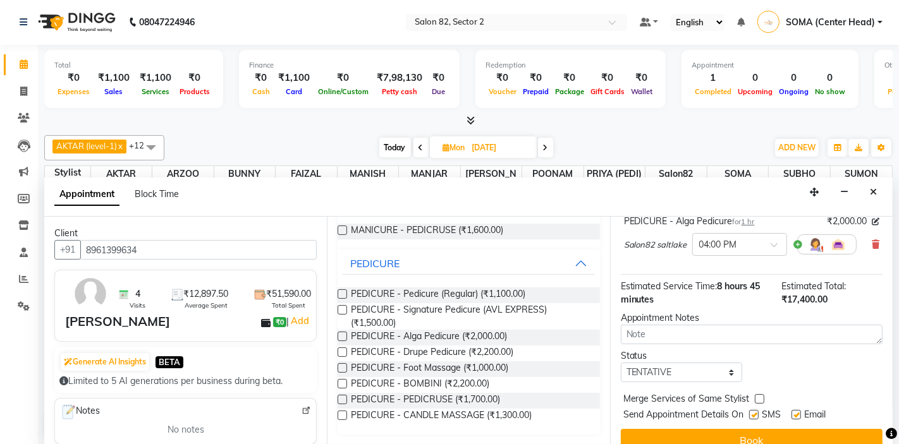
scroll to position [617, 0]
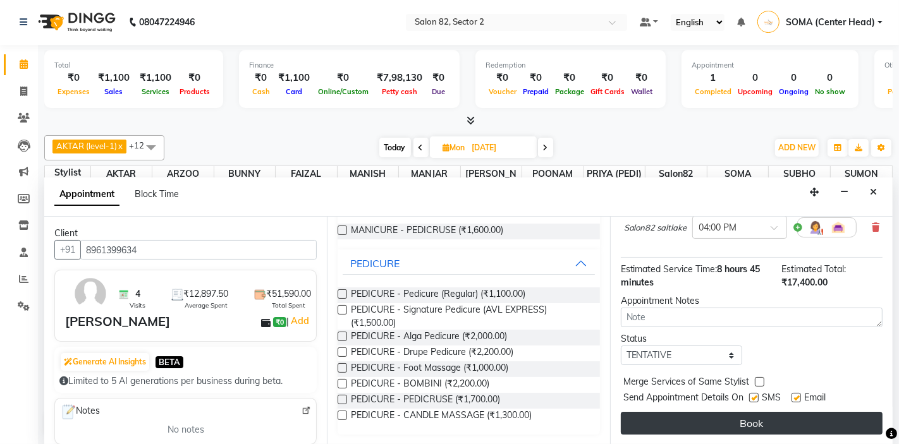
click at [693, 424] on button "Book" at bounding box center [752, 423] width 262 height 23
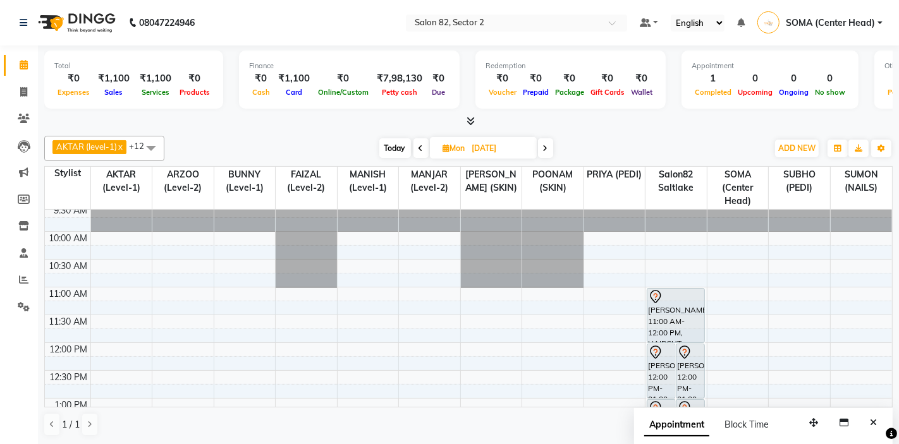
scroll to position [88, 0]
click at [22, 91] on icon at bounding box center [23, 91] width 7 height 9
select select "service"
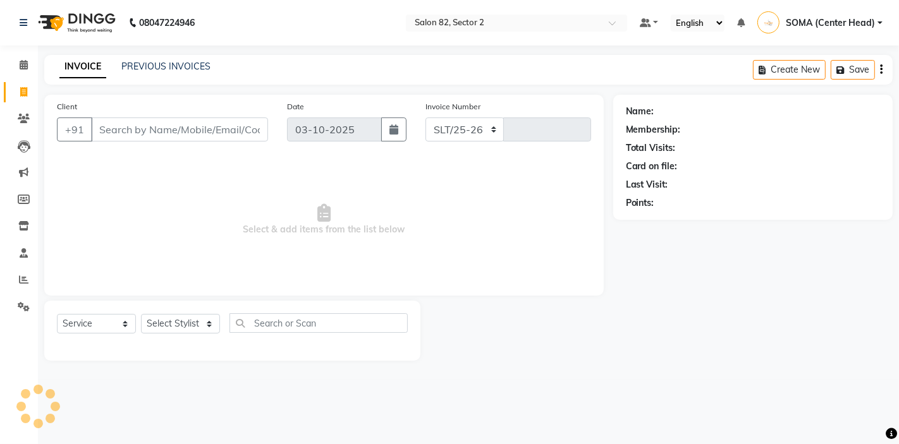
select select "8703"
type input "2214"
click at [136, 128] on input "Client" at bounding box center [179, 130] width 177 height 24
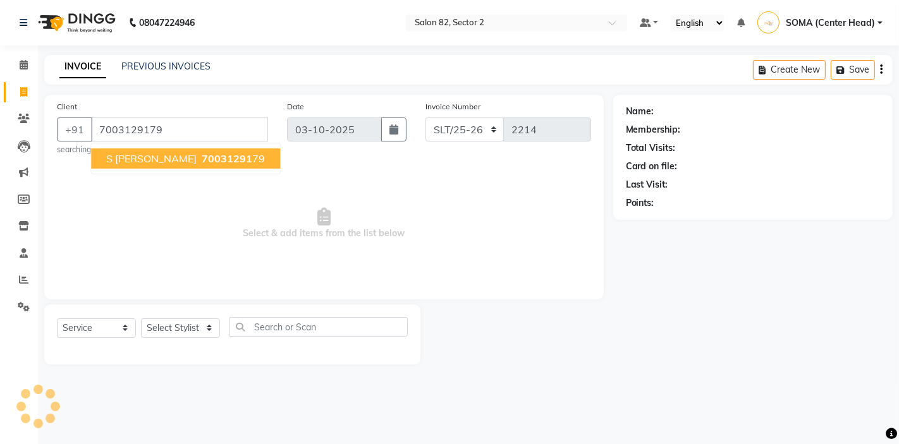
type input "7003129179"
click at [119, 158] on span "s dey" at bounding box center [151, 158] width 90 height 13
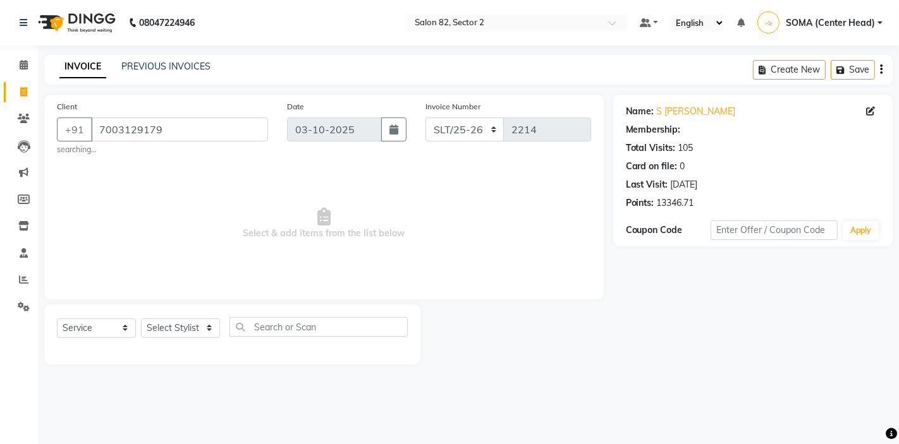
select select "1: Object"
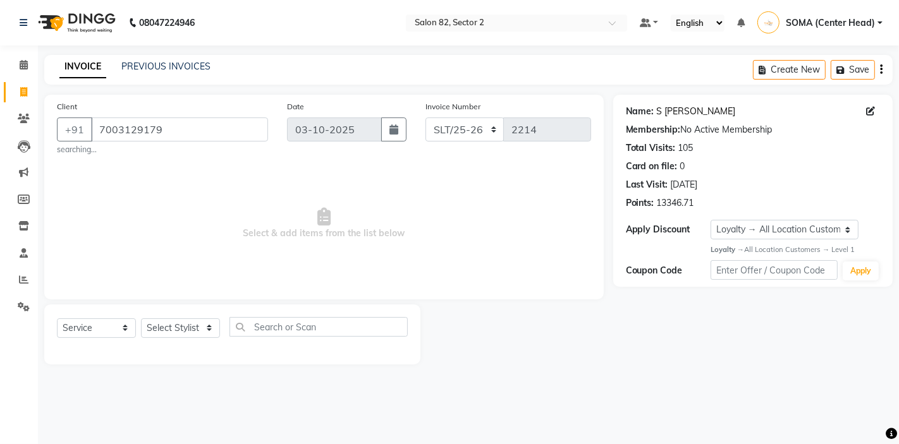
click at [672, 112] on link "S Dey" at bounding box center [696, 111] width 79 height 13
click at [27, 67] on icon at bounding box center [24, 64] width 8 height 9
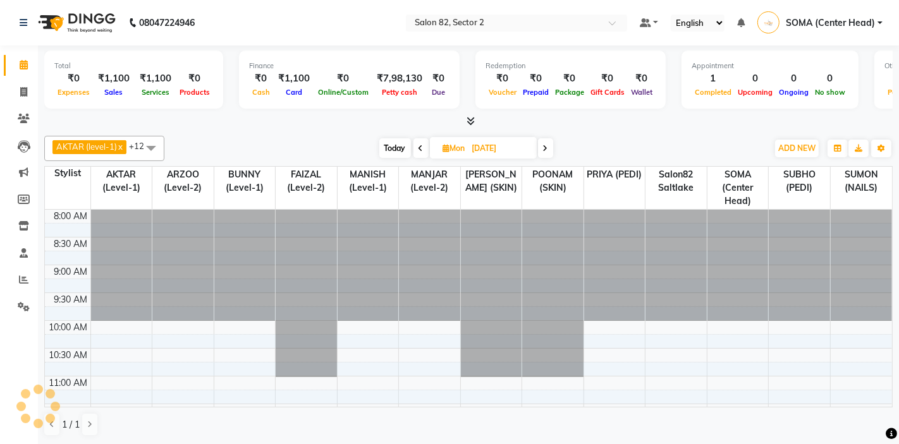
scroll to position [279, 0]
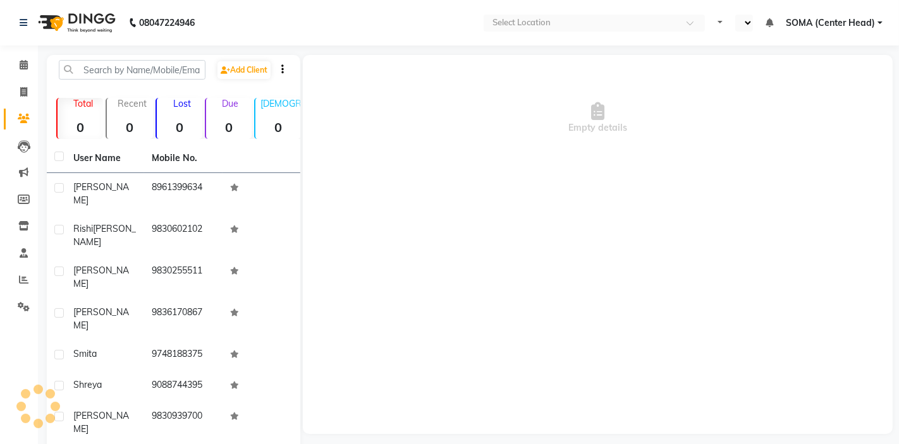
select select "en"
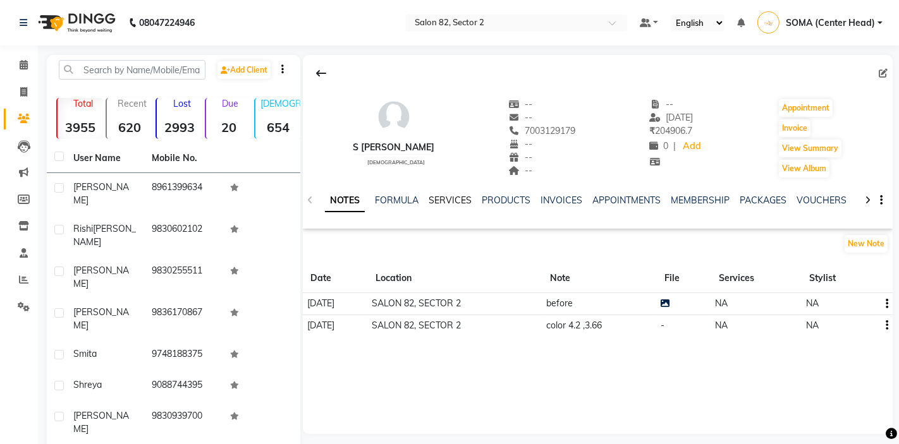
click at [442, 197] on link "SERVICES" at bounding box center [449, 200] width 43 height 11
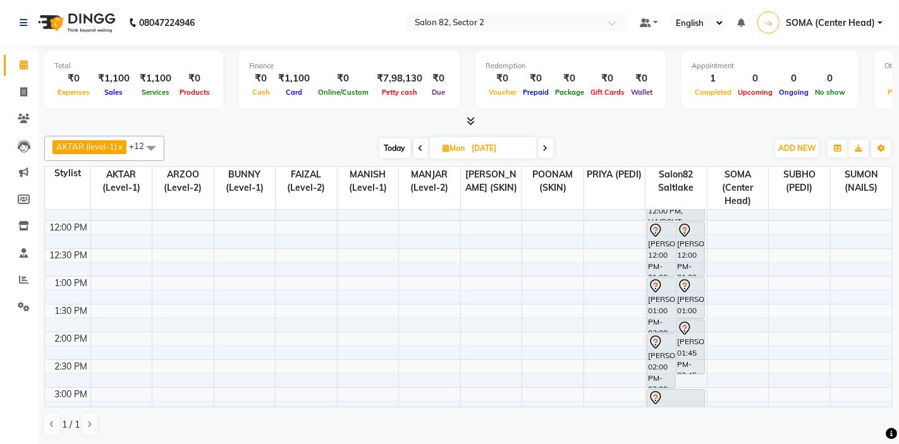
scroll to position [212, 0]
click at [378, 375] on div "8:00 AM 8:30 AM 9:00 AM 9:30 AM 10:00 AM 10:30 AM 11:00 AM 11:30 AM 12:00 PM 12…" at bounding box center [468, 359] width 847 height 722
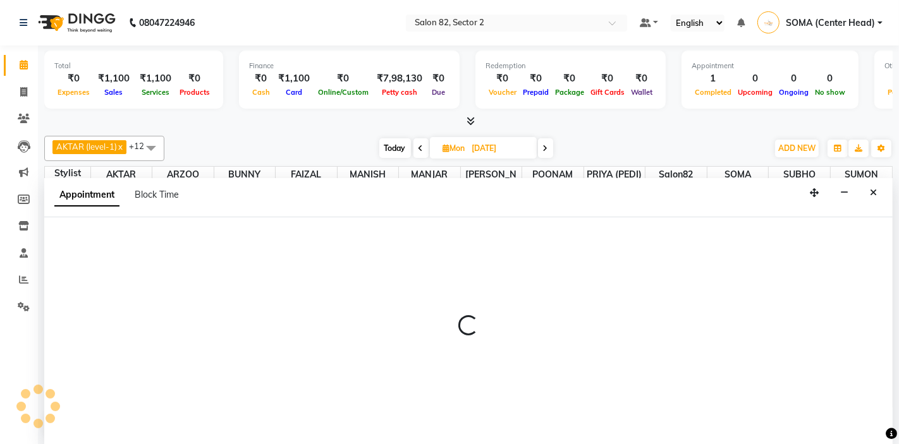
scroll to position [1, 0]
select select "67954"
select select "tentative"
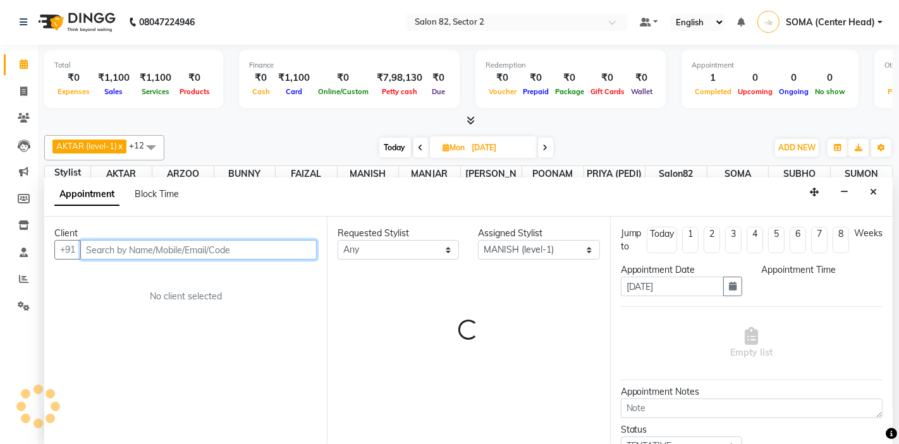
select select "885"
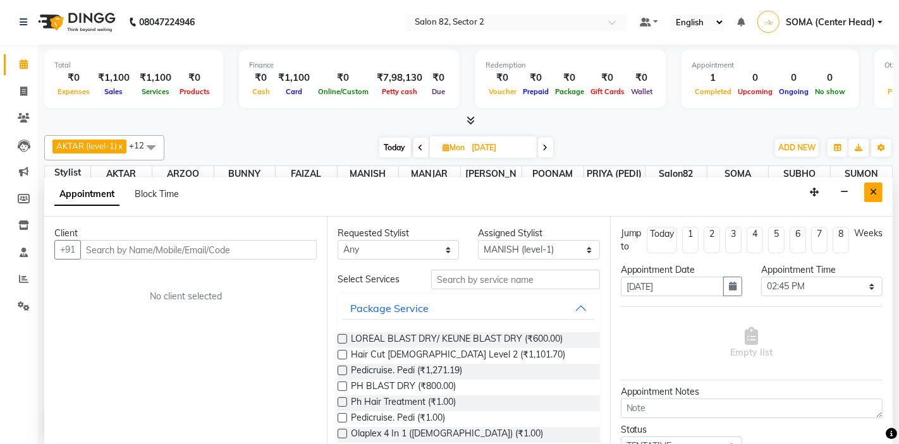
click at [876, 193] on icon "Close" at bounding box center [873, 192] width 7 height 9
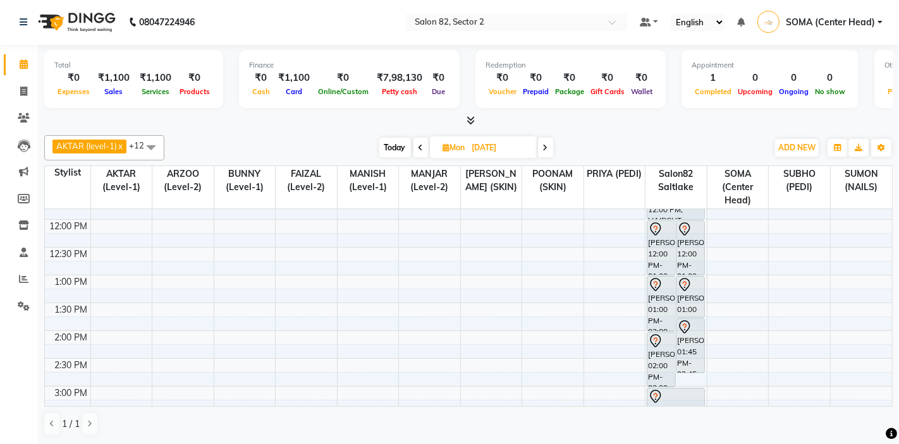
click at [399, 145] on span "Today" at bounding box center [395, 148] width 32 height 20
type input "03-10-2025"
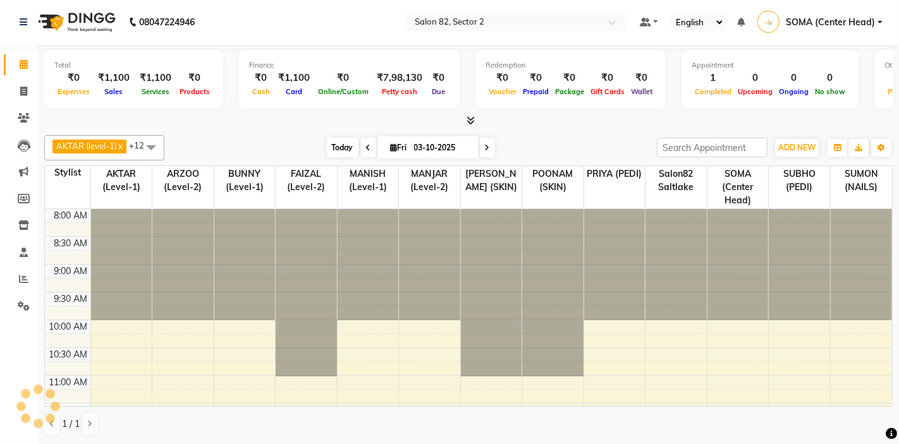
scroll to position [279, 0]
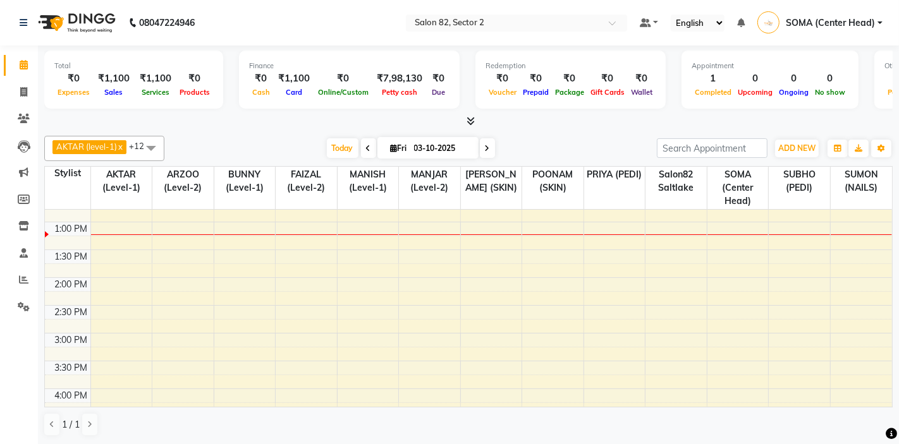
scroll to position [277, 0]
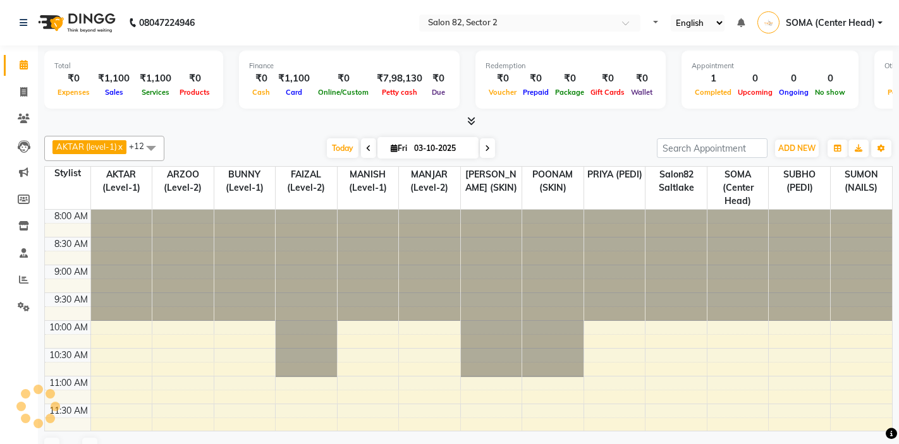
select select "en"
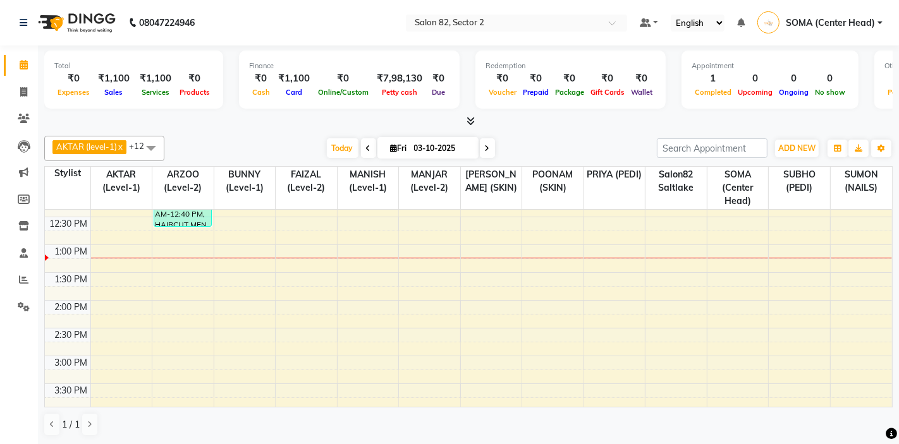
scroll to position [244, 0]
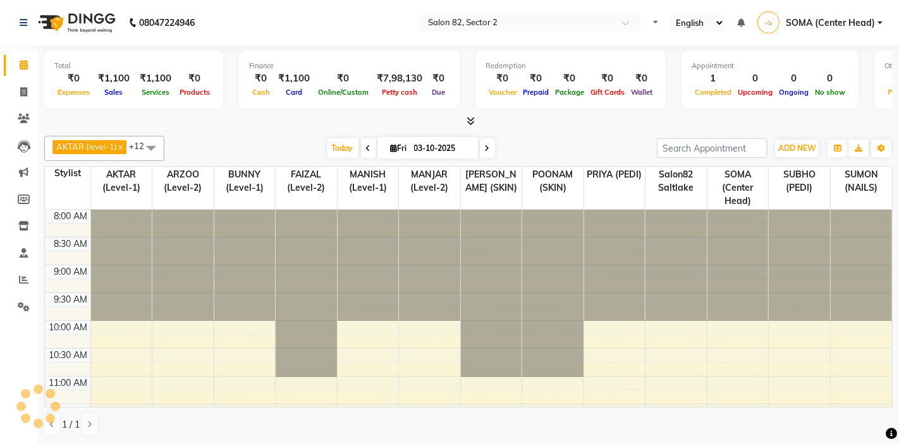
select select "en"
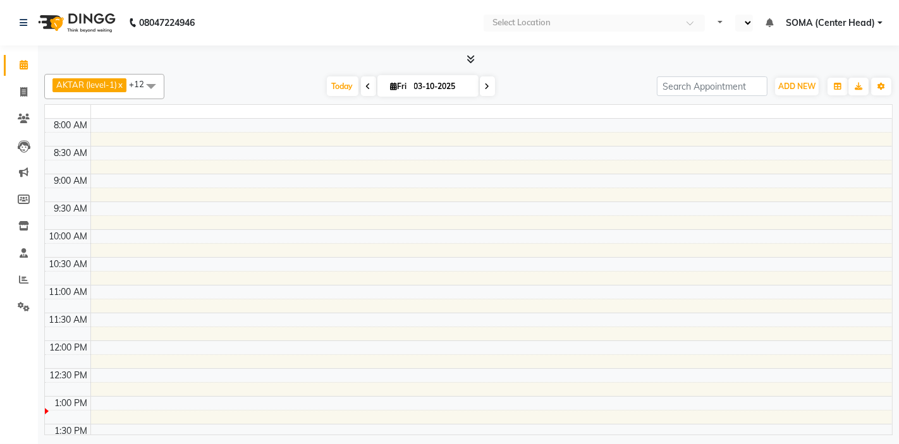
select select "en"
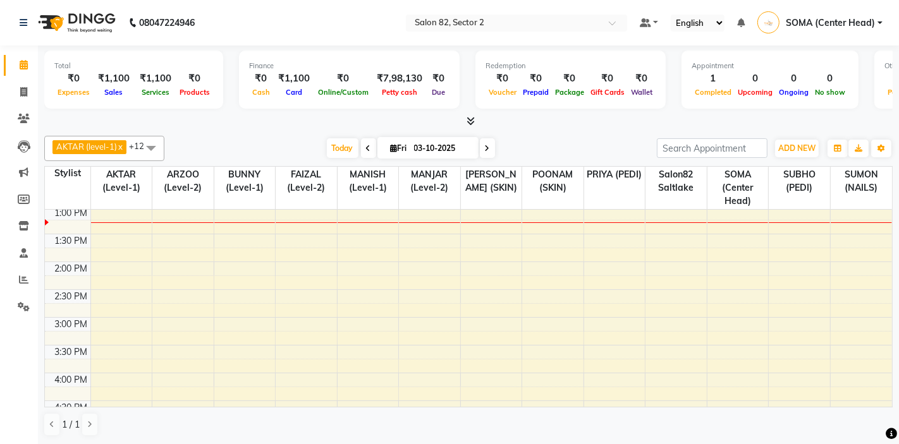
scroll to position [277, 0]
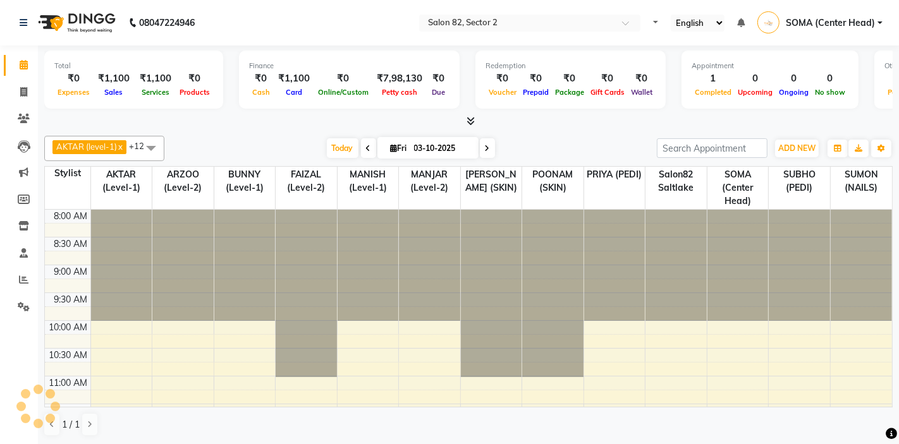
select select "en"
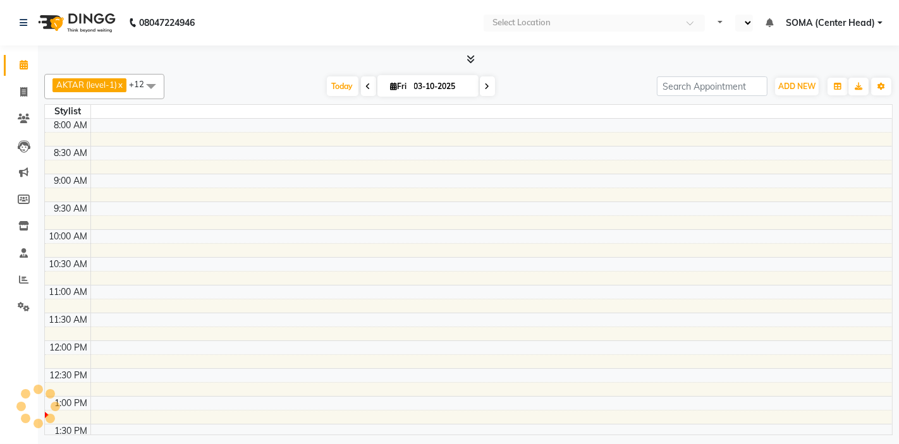
select select "en"
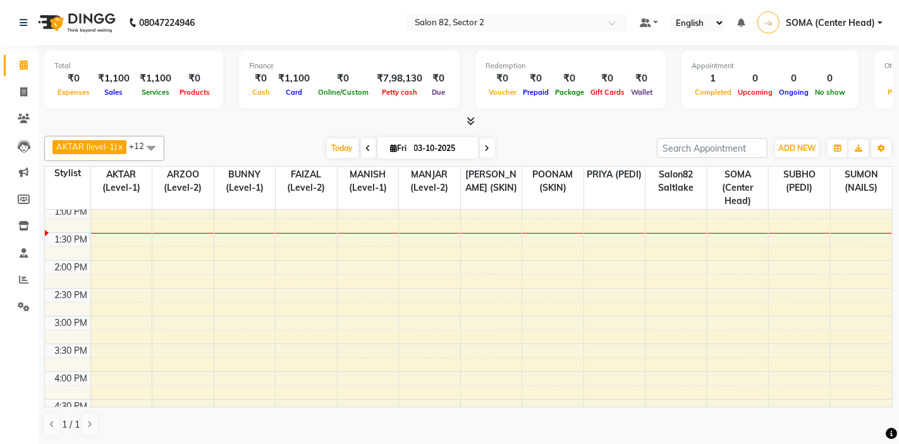
scroll to position [279, 0]
click at [25, 92] on icon at bounding box center [23, 91] width 7 height 9
select select "service"
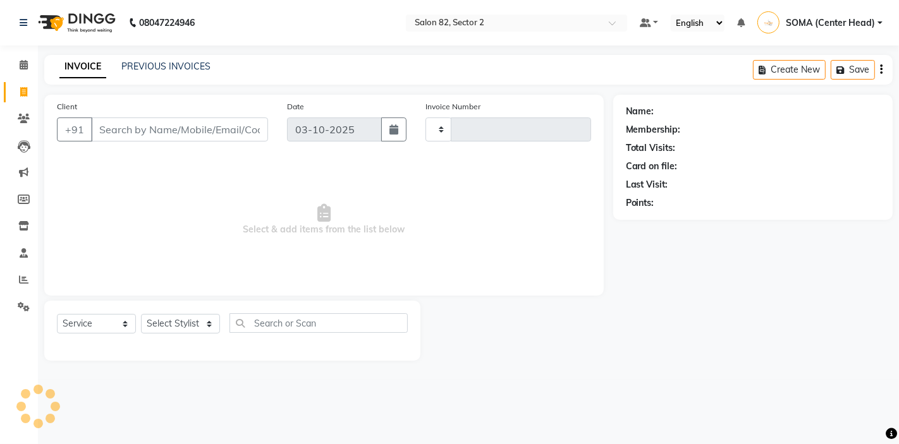
type input "2214"
select select "8703"
click at [189, 326] on select "Select Stylist" at bounding box center [180, 324] width 79 height 20
select select "33727"
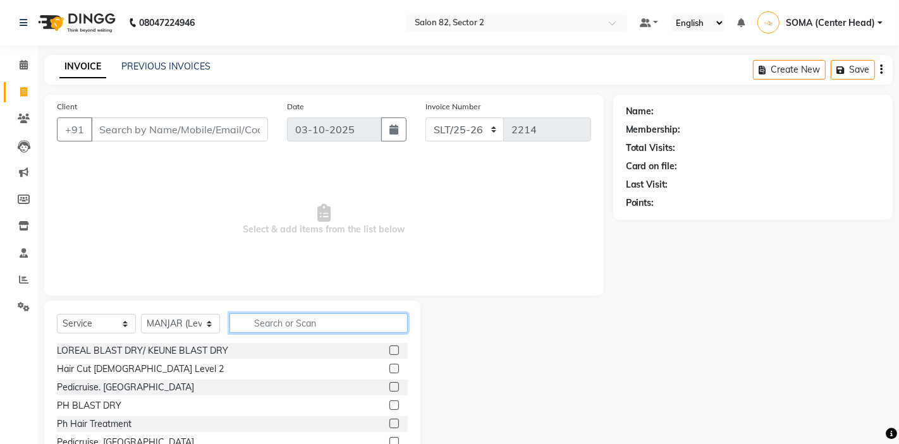
click at [284, 325] on input "text" at bounding box center [318, 323] width 178 height 20
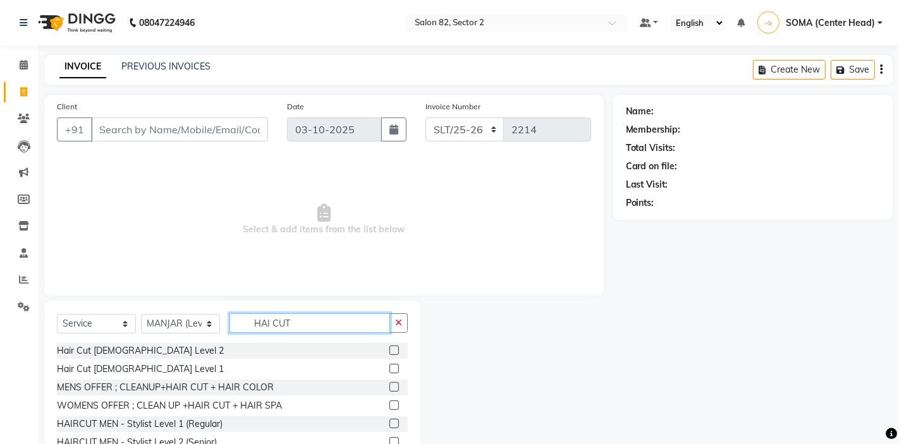
type input "HAI CUT"
click at [392, 443] on label at bounding box center [393, 441] width 9 height 9
click at [392, 443] on input "checkbox" at bounding box center [393, 443] width 8 height 8
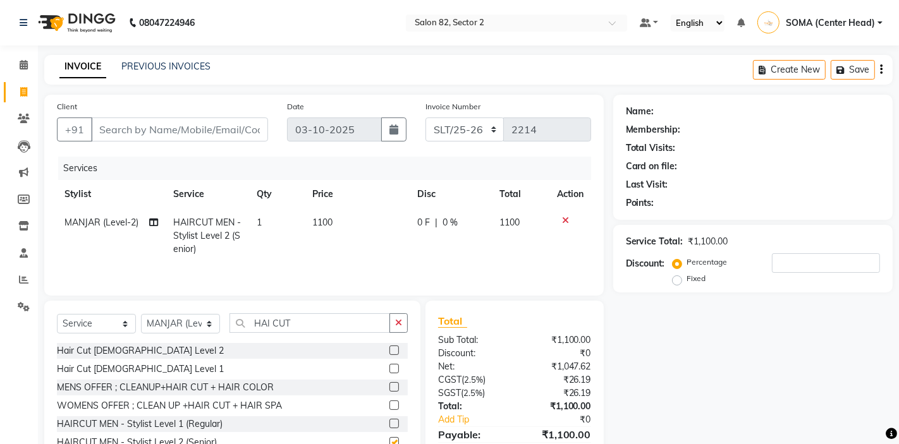
checkbox input "false"
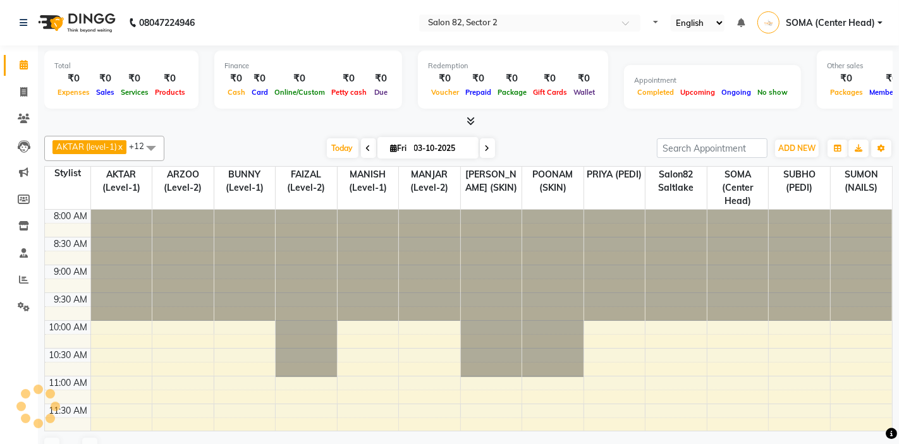
select select "en"
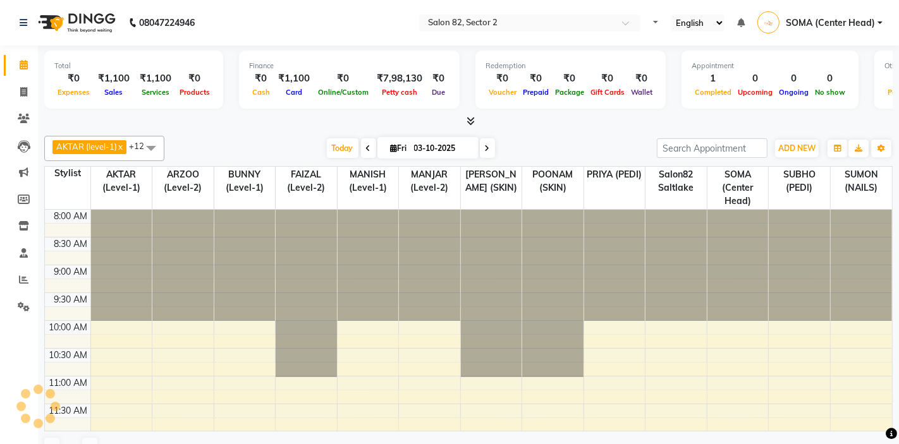
select select "en"
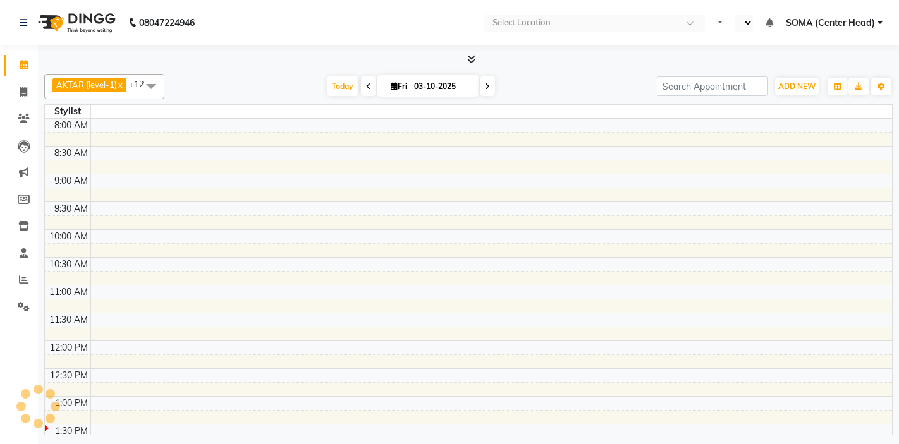
select select "en"
